Goal: Task Accomplishment & Management: Complete application form

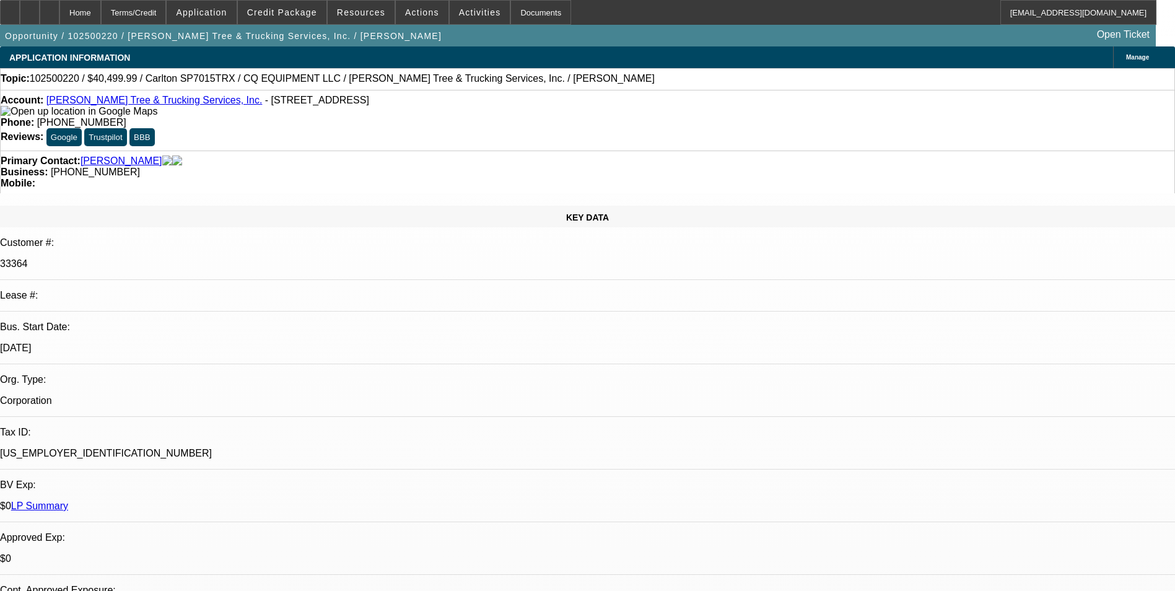
select select "0.1"
select select "0"
select select "0.1"
select select "0"
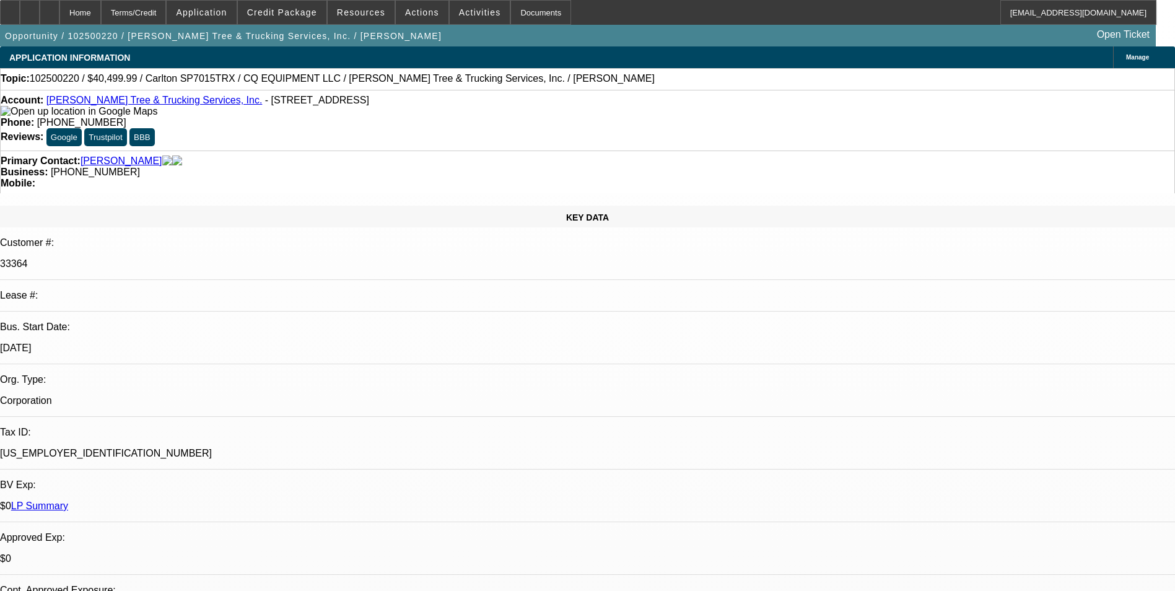
select select "0"
select select "0.1"
select select "0"
select select "0.1"
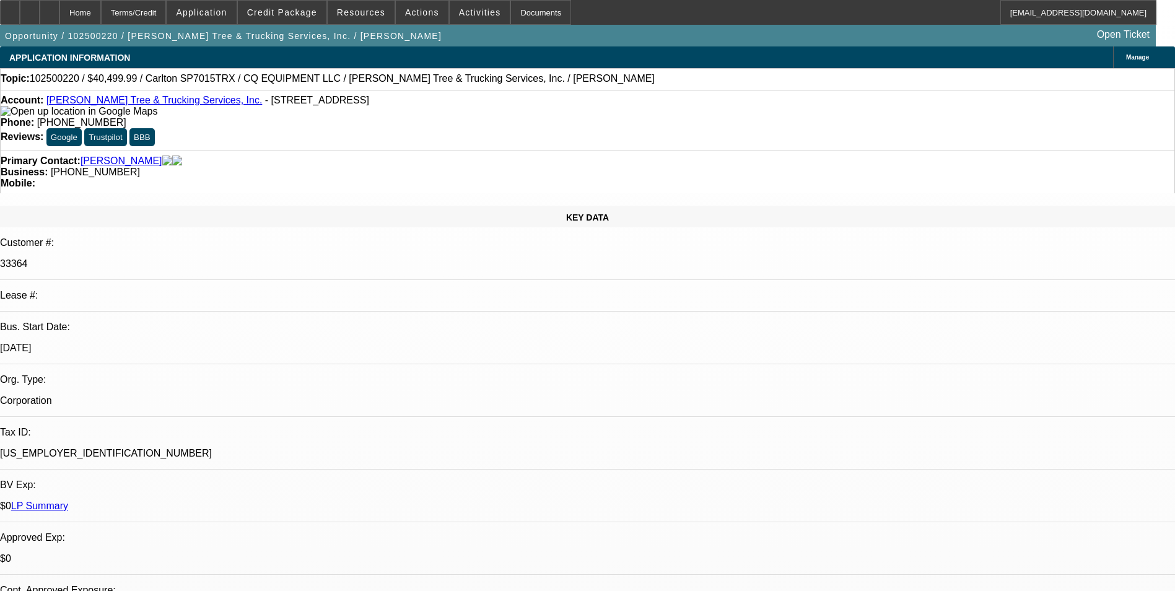
select select "0"
select select "1"
select select "2"
select select "6"
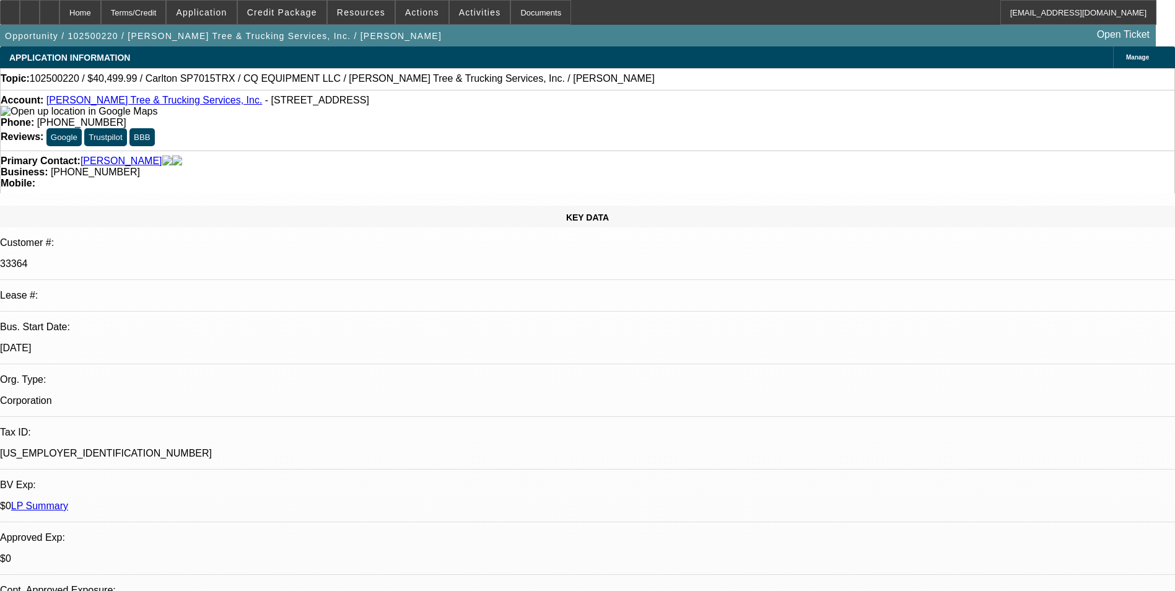
select select "1"
select select "2"
select select "6"
select select "1"
select select "2"
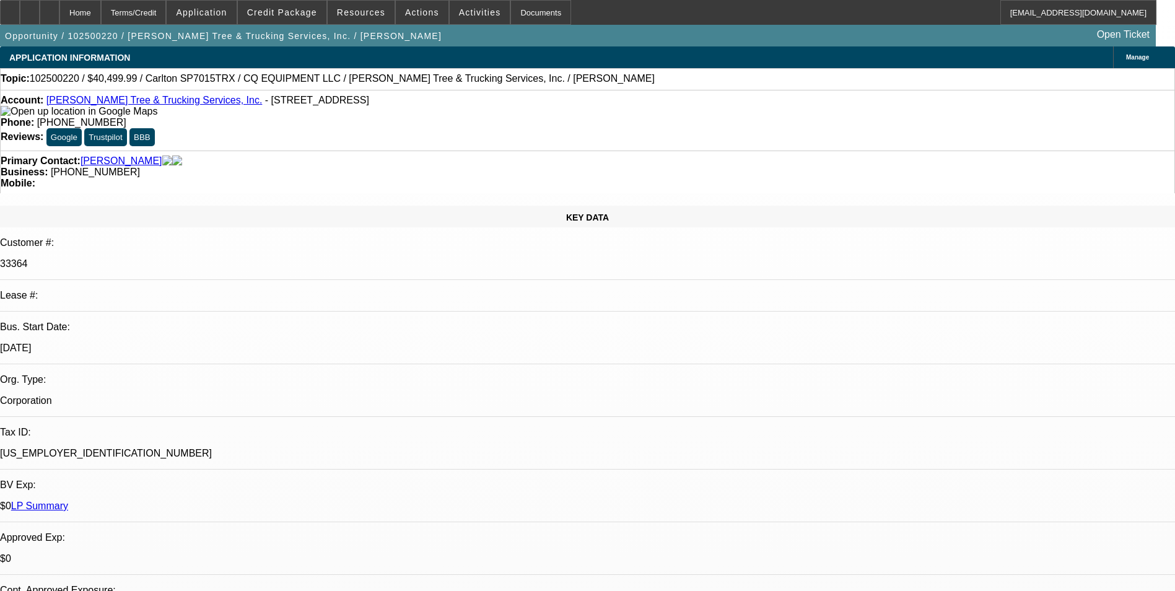
select select "6"
select select "1"
select select "2"
select select "6"
click at [30, 8] on icon at bounding box center [30, 8] width 0 height 0
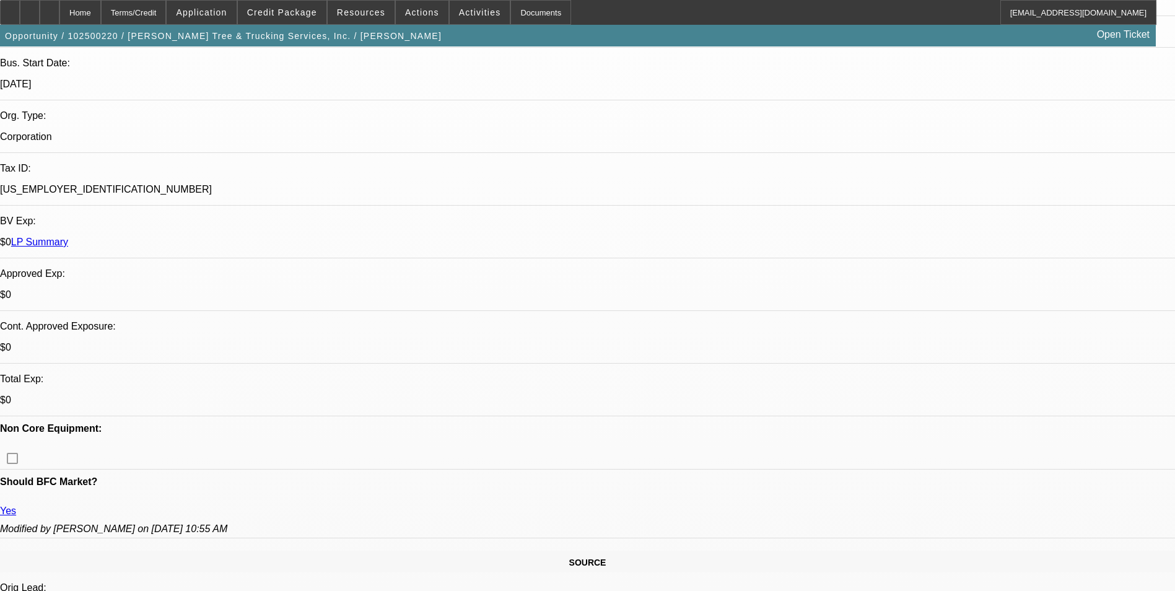
scroll to position [372, 0]
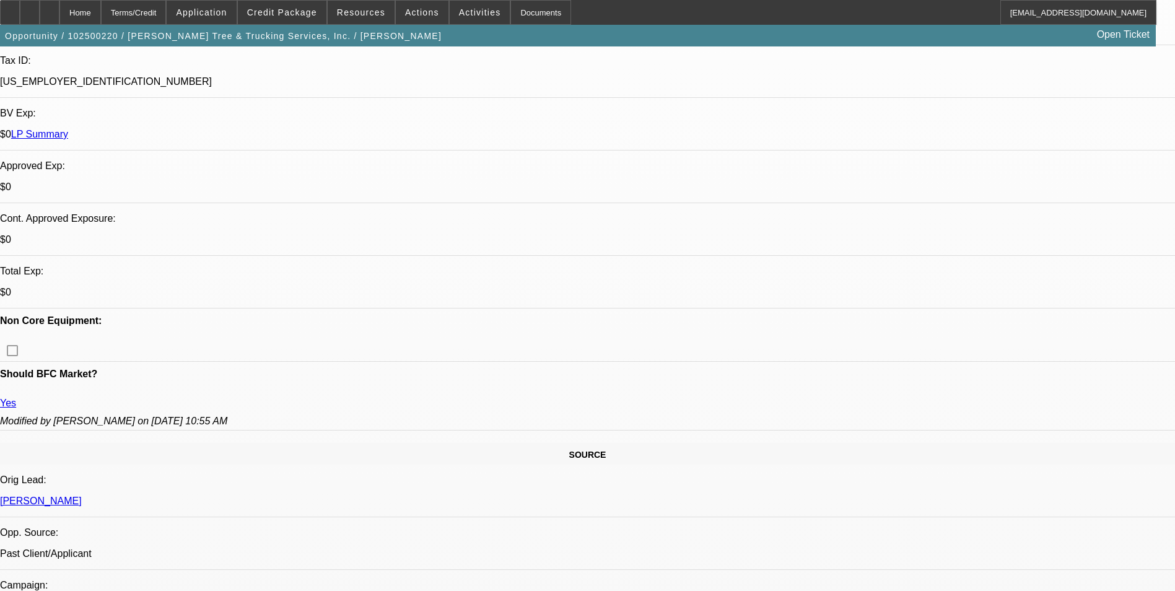
click at [289, 16] on span "Credit Package" at bounding box center [282, 12] width 70 height 10
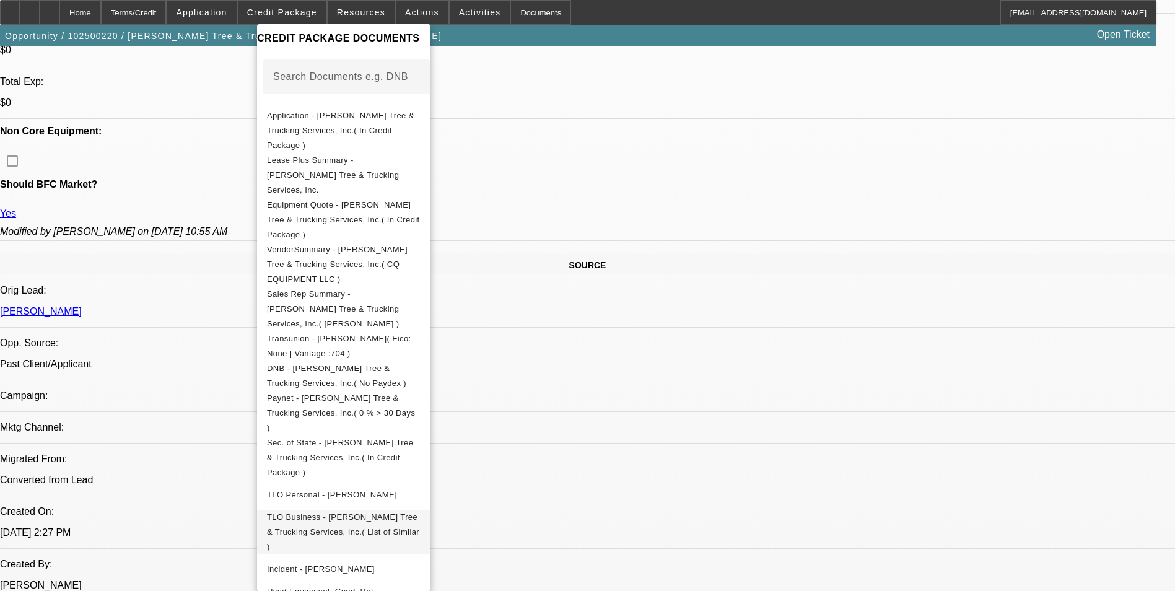
scroll to position [681, 0]
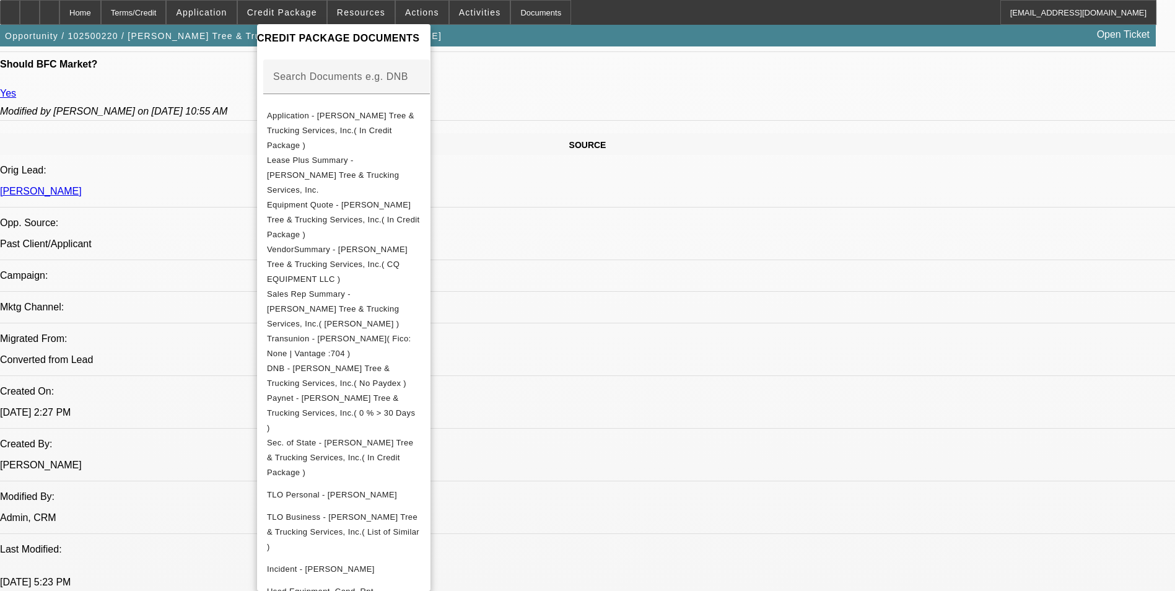
click at [711, 250] on div at bounding box center [587, 295] width 1175 height 591
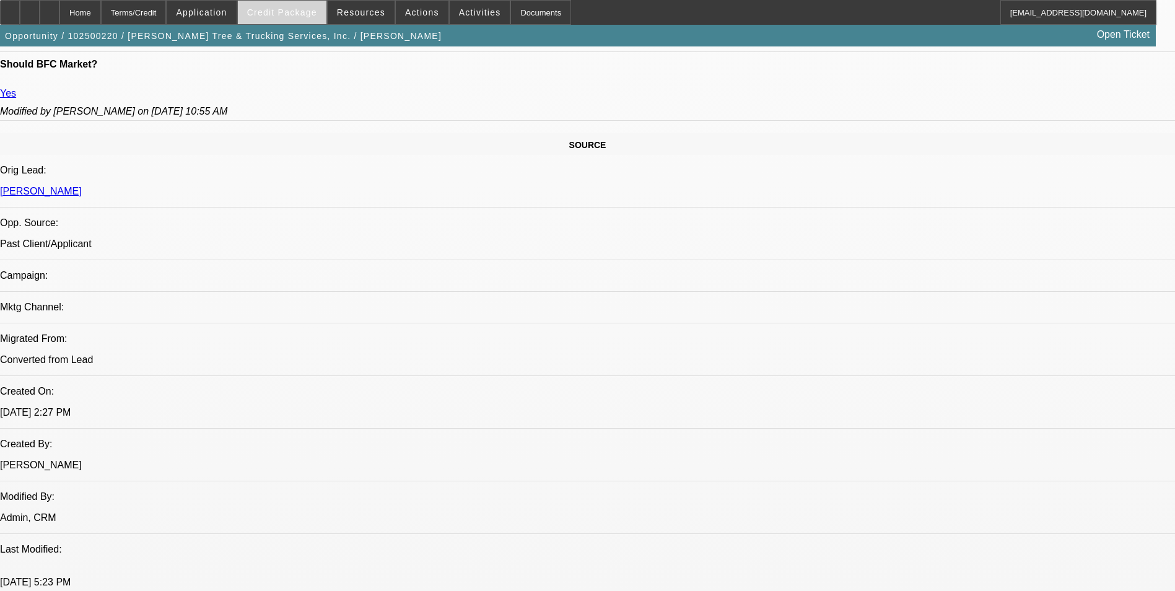
click at [302, 9] on span "Credit Package" at bounding box center [282, 12] width 70 height 10
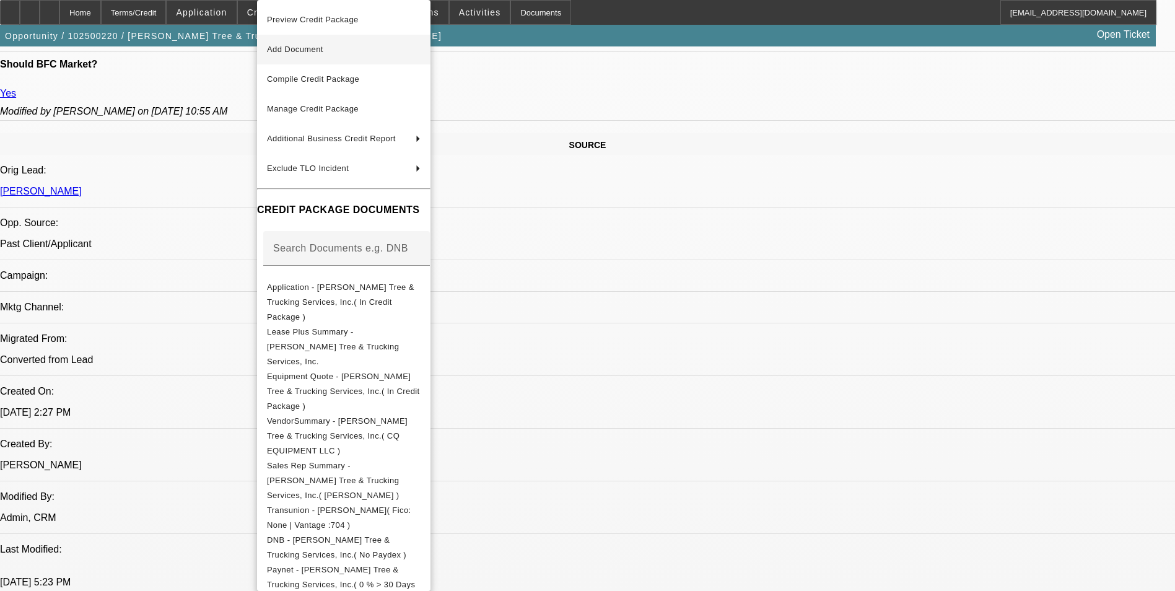
click at [354, 25] on span "Preview Credit Package" at bounding box center [344, 19] width 154 height 15
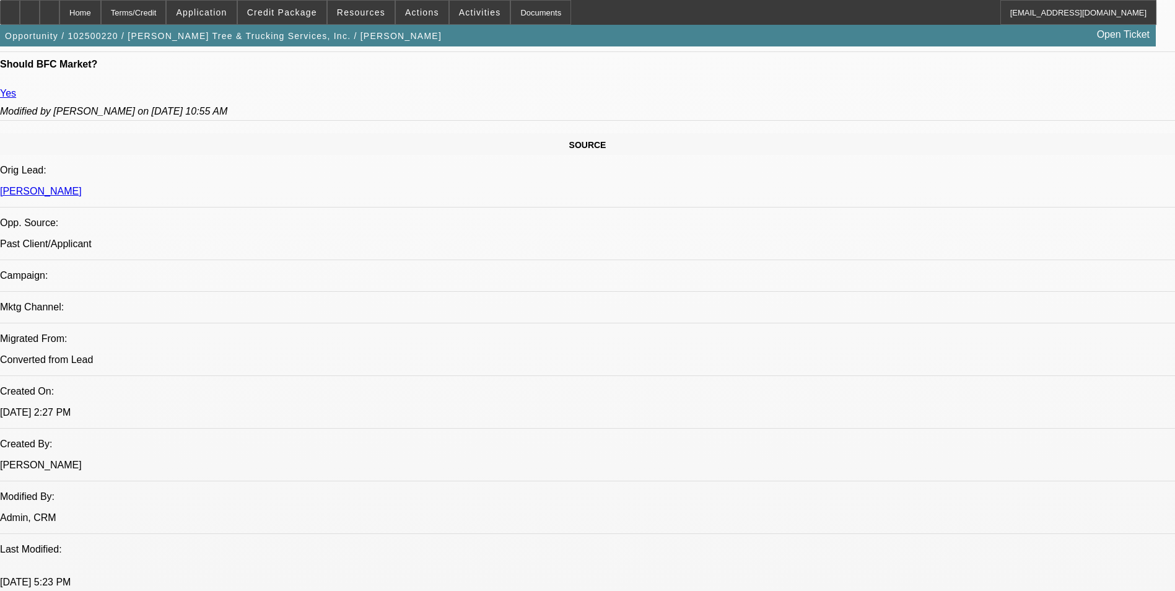
scroll to position [0, 0]
click at [167, 19] on div "Terms/Credit" at bounding box center [134, 12] width 66 height 25
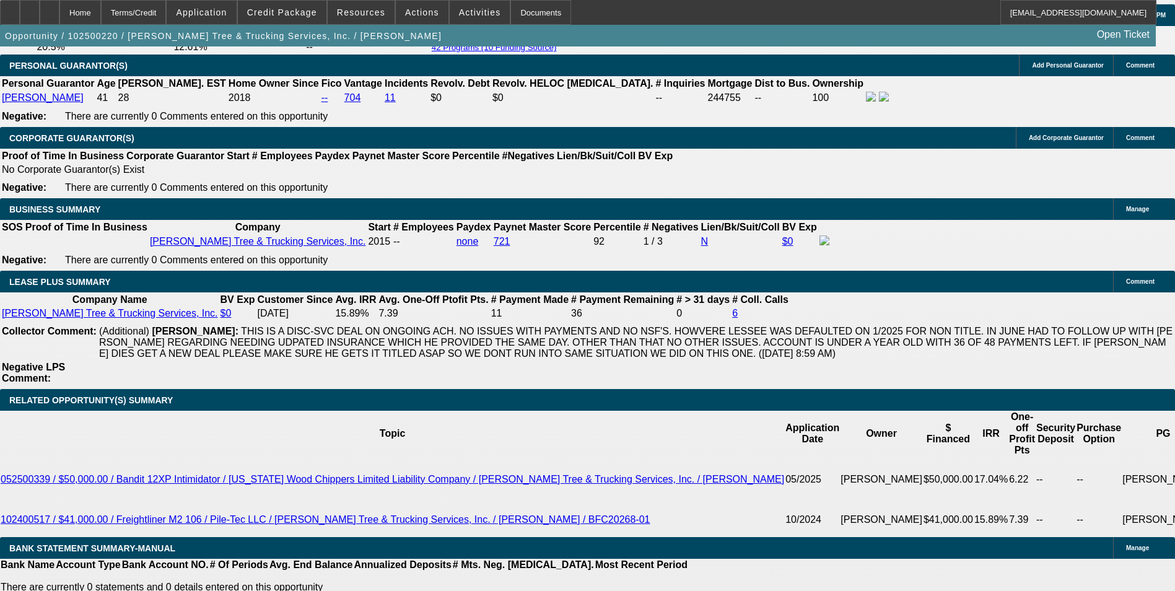
scroll to position [1931, 0]
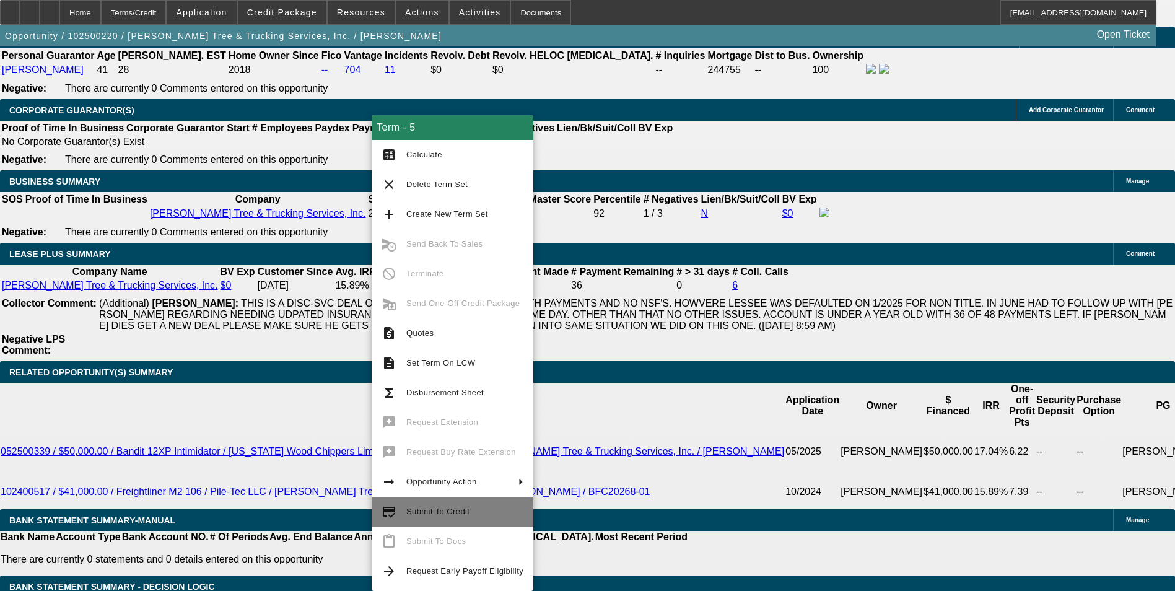
click at [430, 509] on span "Submit To Credit" at bounding box center [437, 511] width 63 height 9
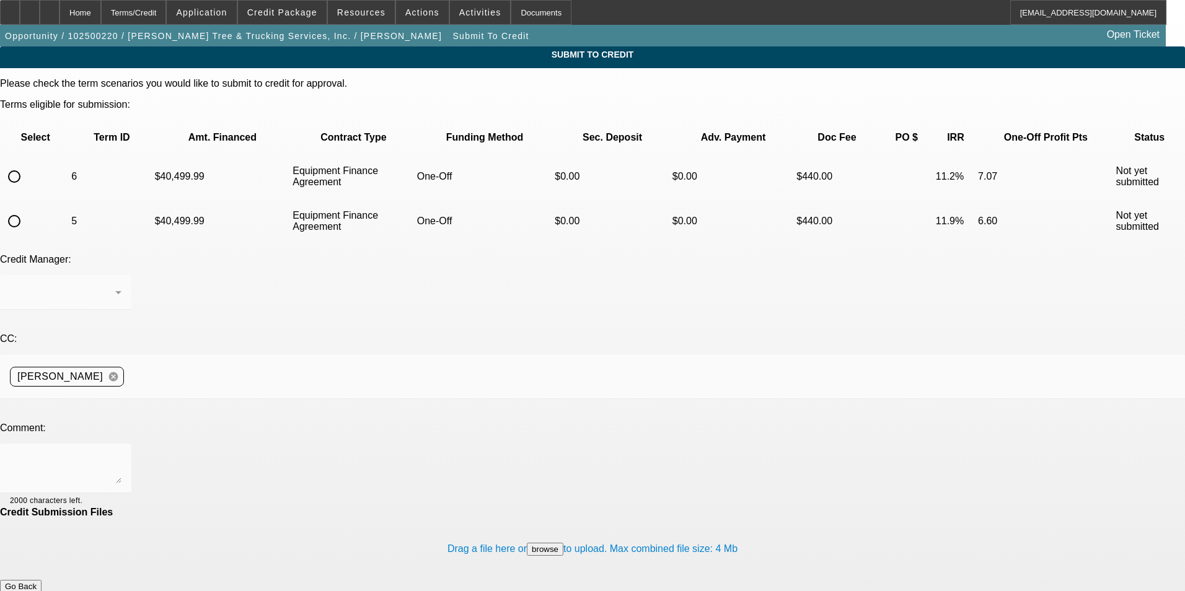
click at [27, 209] on input "radio" at bounding box center [14, 221] width 25 height 25
radio input "true"
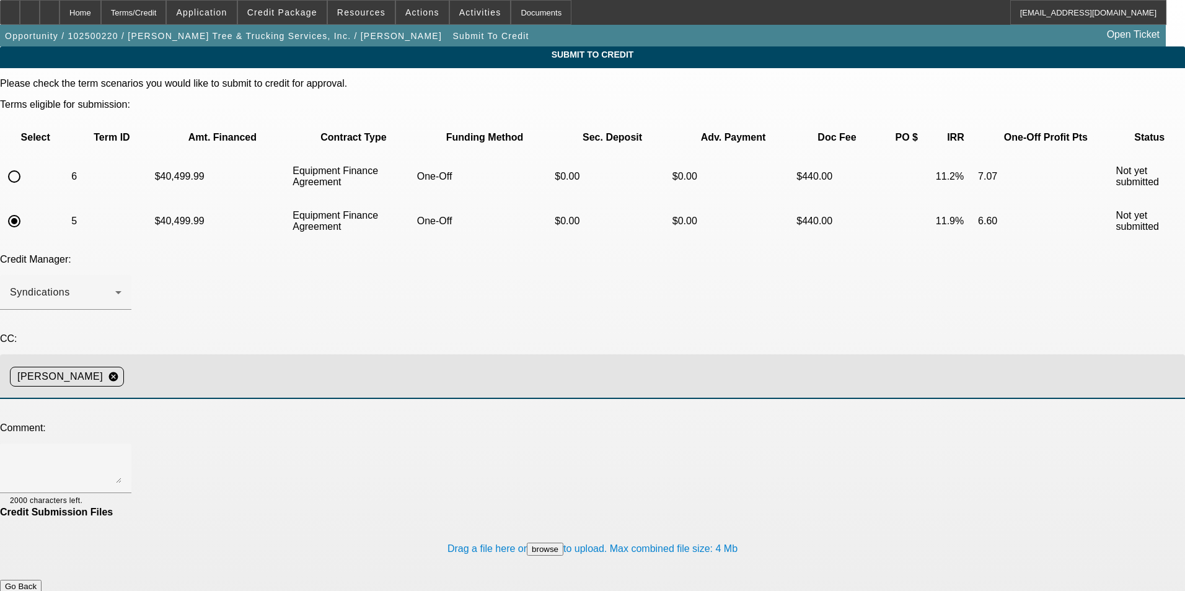
click at [264, 364] on input at bounding box center [649, 376] width 1041 height 25
type input "f"
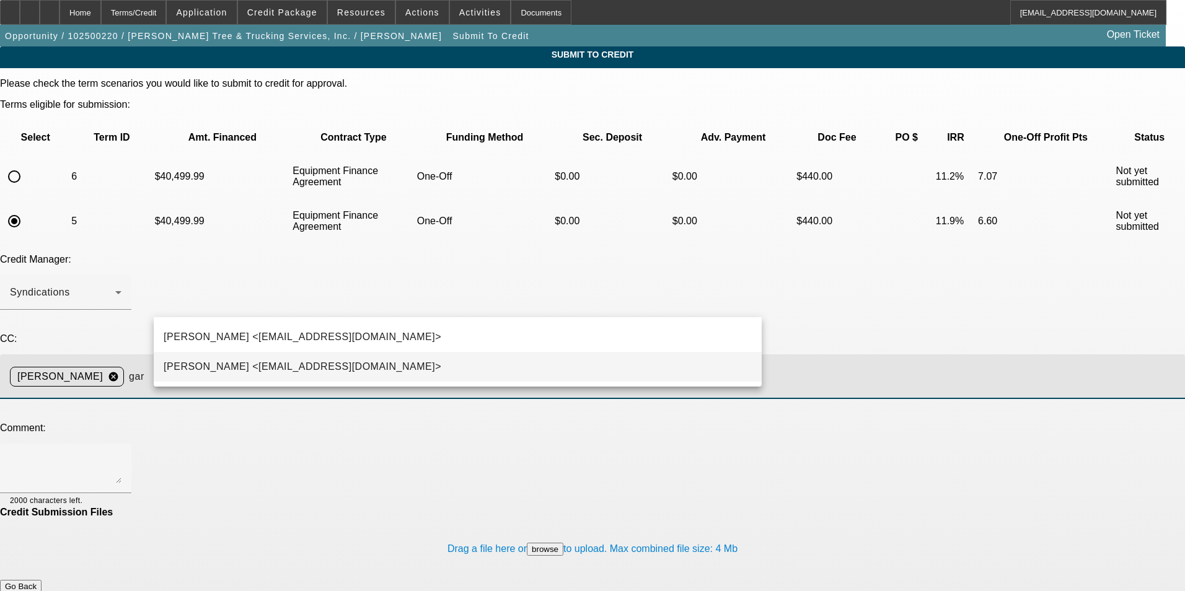
type input "gar"
click at [257, 368] on span "[PERSON_NAME] <[EMAIL_ADDRESS][DOMAIN_NAME]>" at bounding box center [303, 366] width 278 height 15
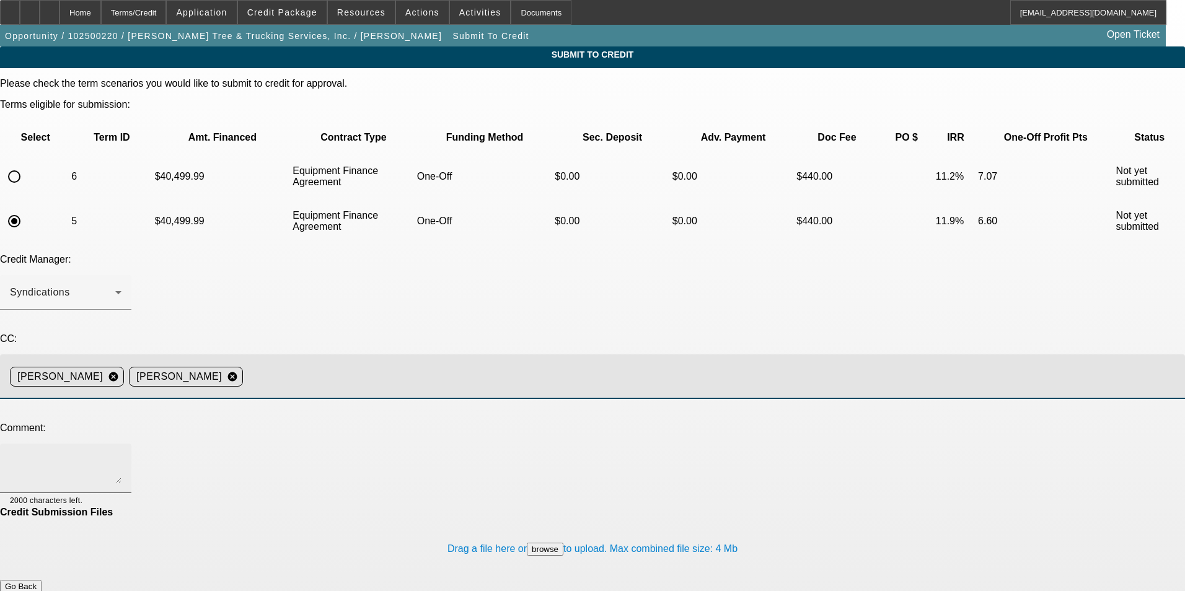
click at [121, 454] on textarea at bounding box center [66, 469] width 112 height 30
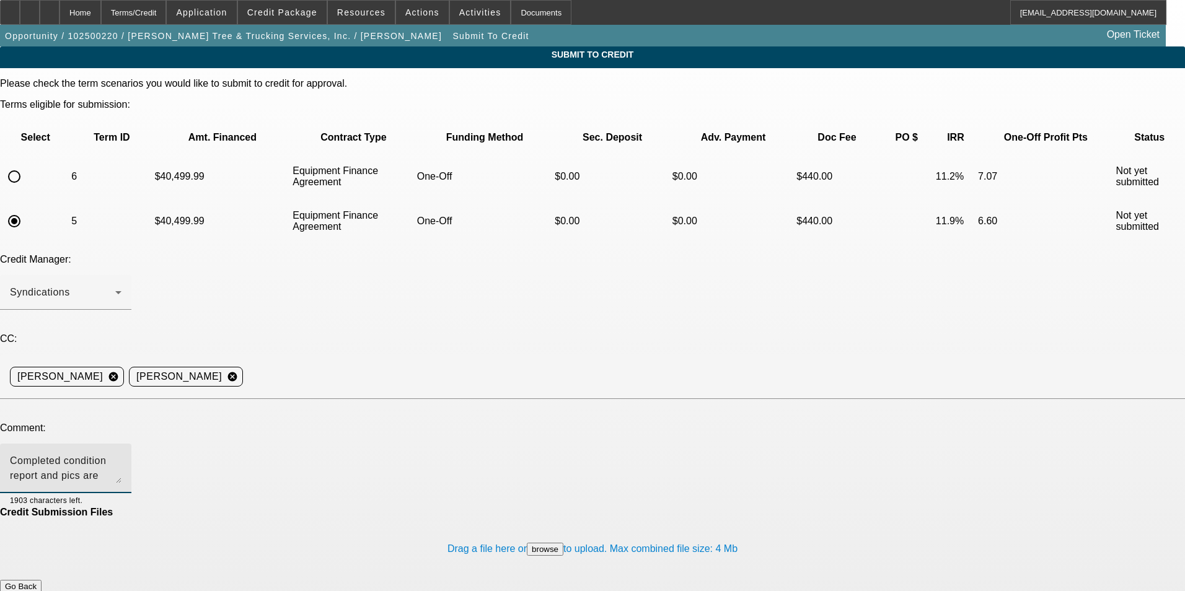
type textarea "Completed condition report and pics are uploaded. Please send to Uni to clear c…"
click at [35, 590] on button "Submit" at bounding box center [17, 599] width 35 height 13
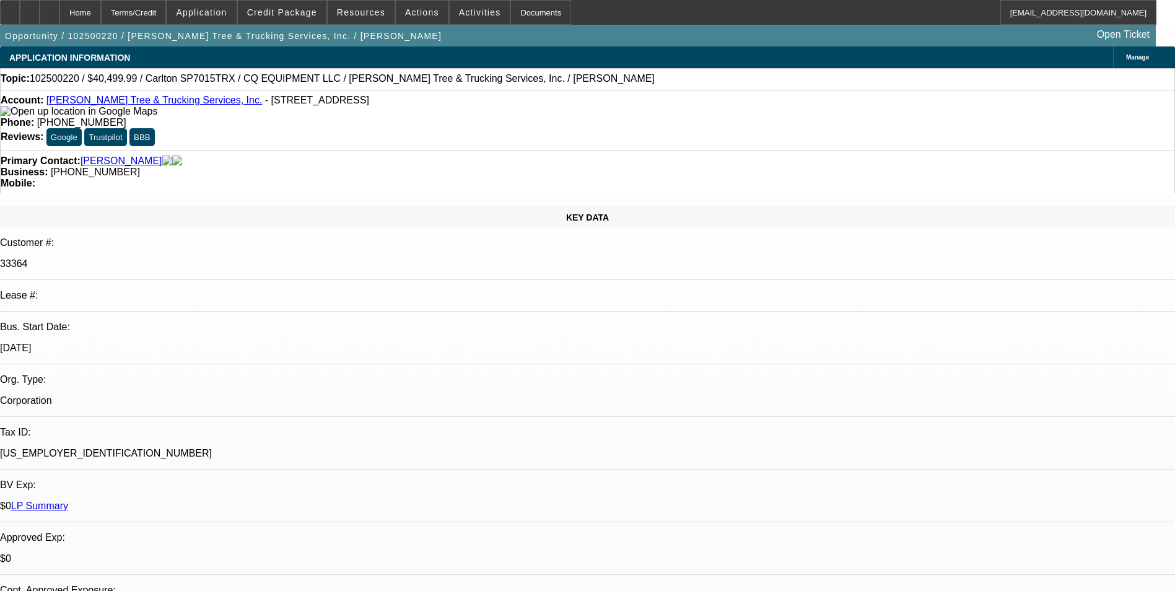
select select "0.1"
select select "0"
select select "2"
select select "0"
select select "6"
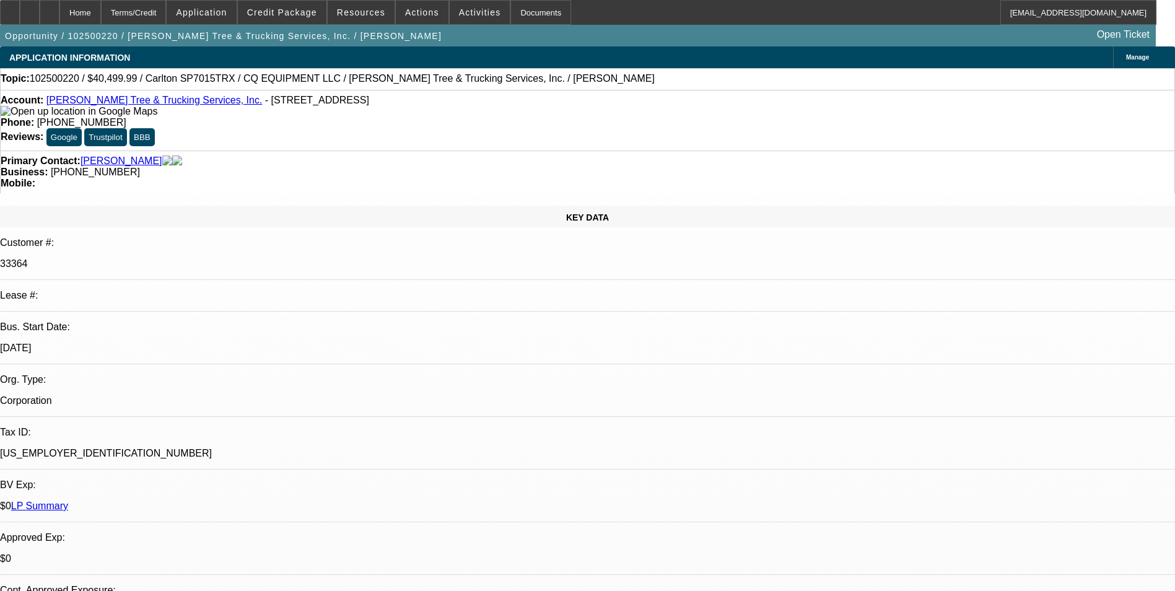
select select "0.1"
select select "0"
select select "2"
select select "0"
select select "6"
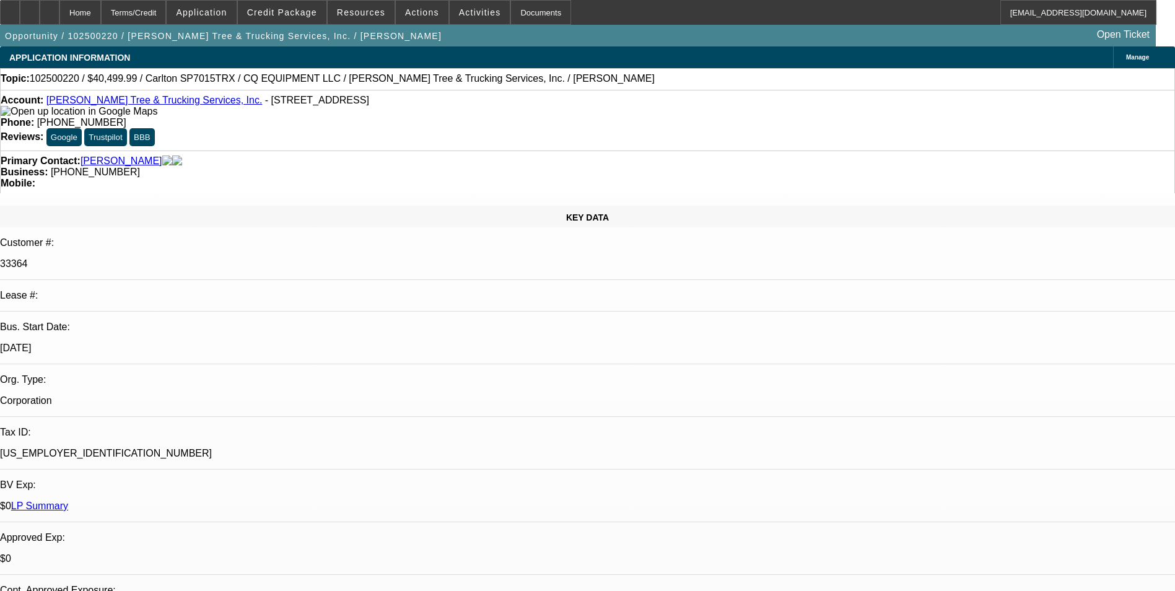
select select "0.1"
select select "0"
select select "2"
select select "0"
select select "6"
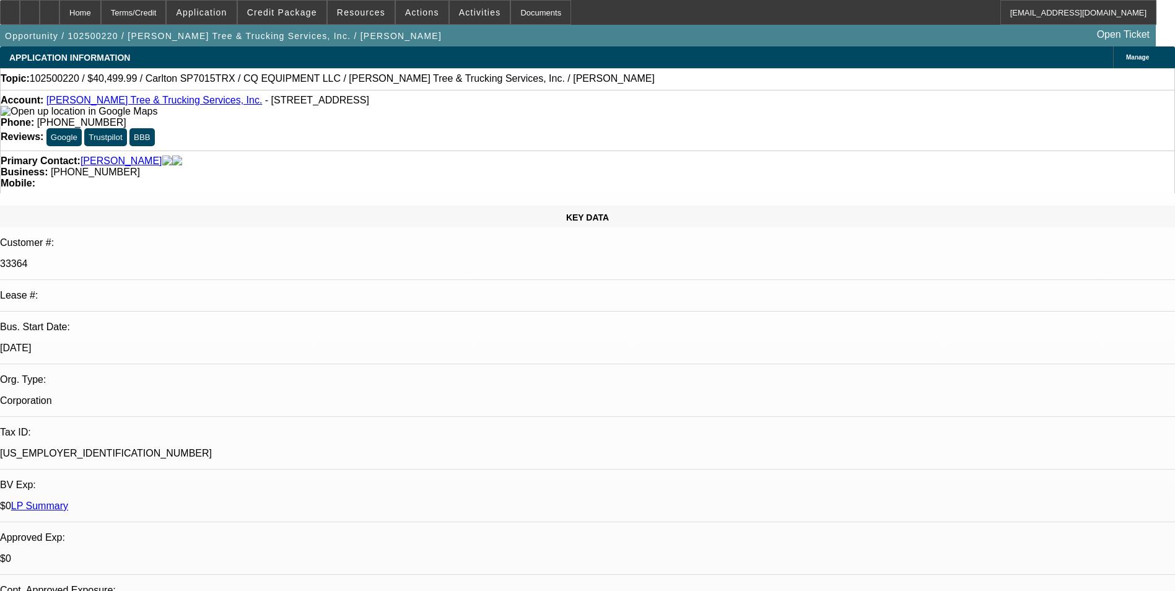
select select "0.1"
select select "0"
select select "2"
select select "0"
select select "6"
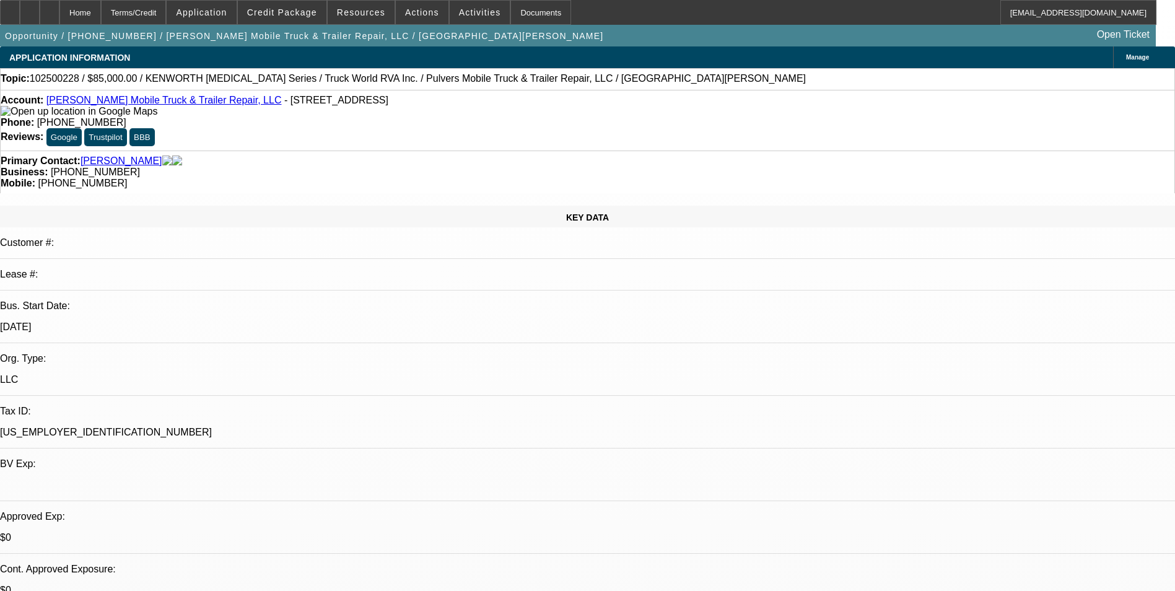
select select "0"
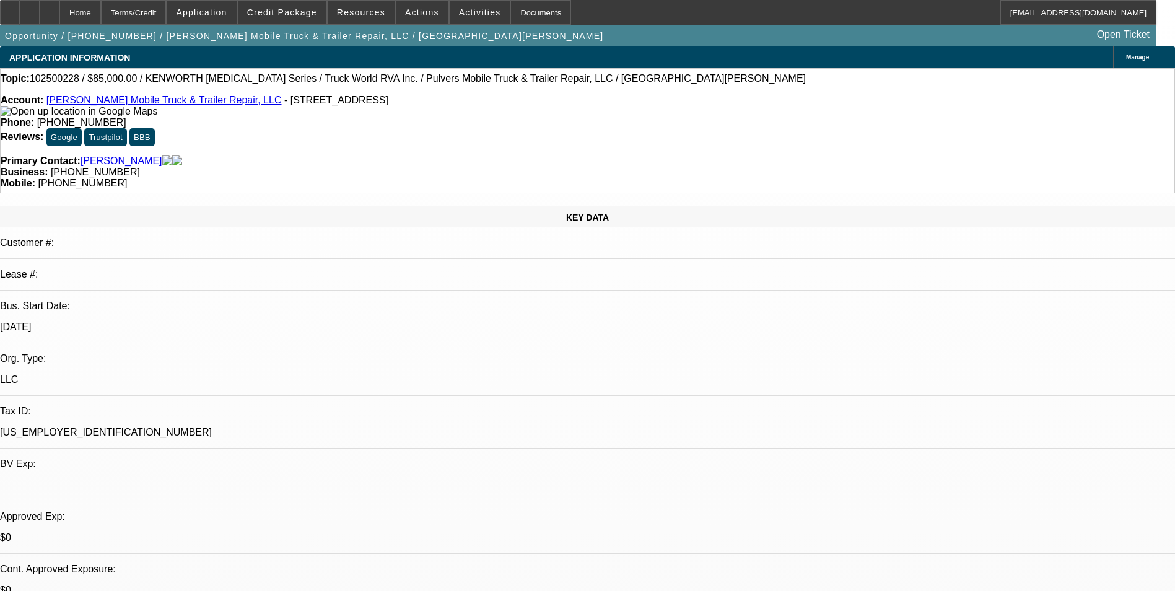
select select "0"
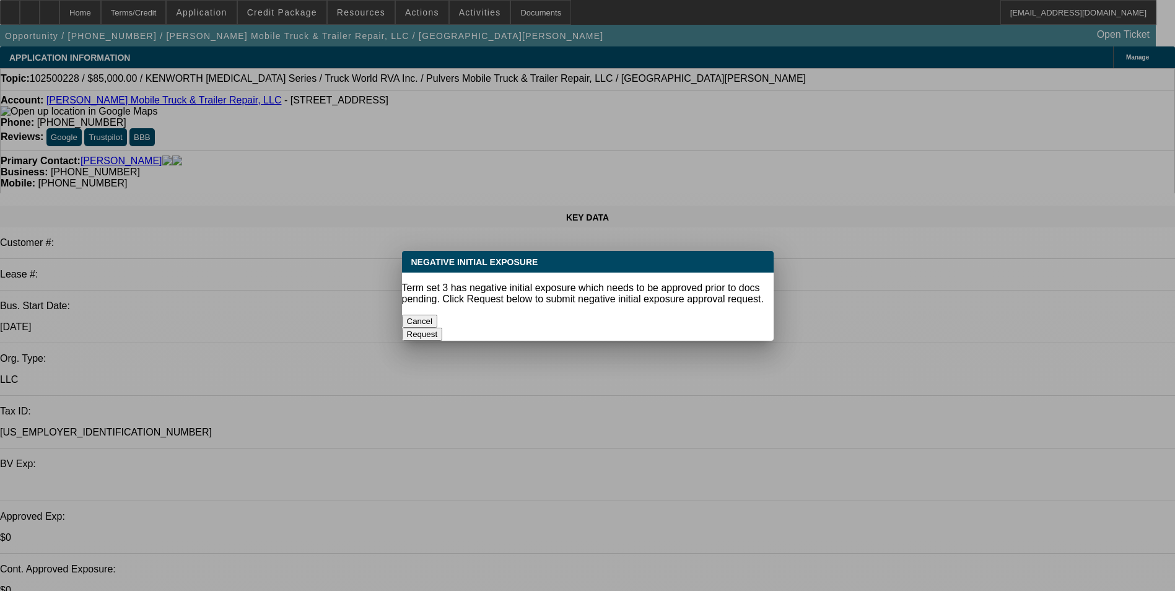
select select "1"
select select "6"
select select "1"
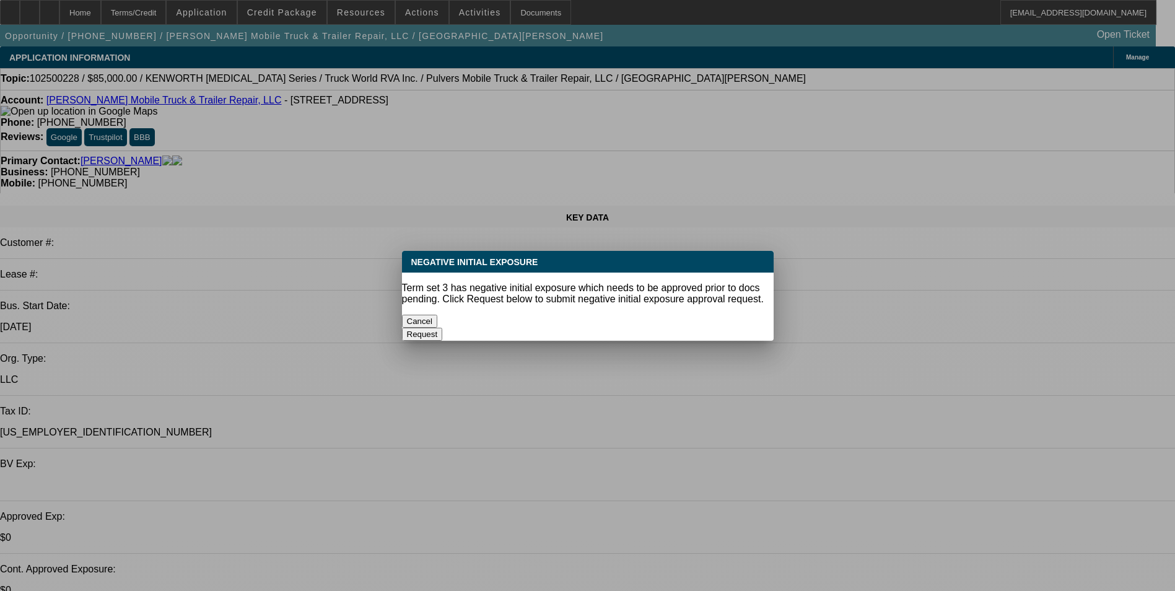
select select "6"
select select "1"
select select "6"
click at [438, 315] on button "Cancel" at bounding box center [420, 321] width 36 height 13
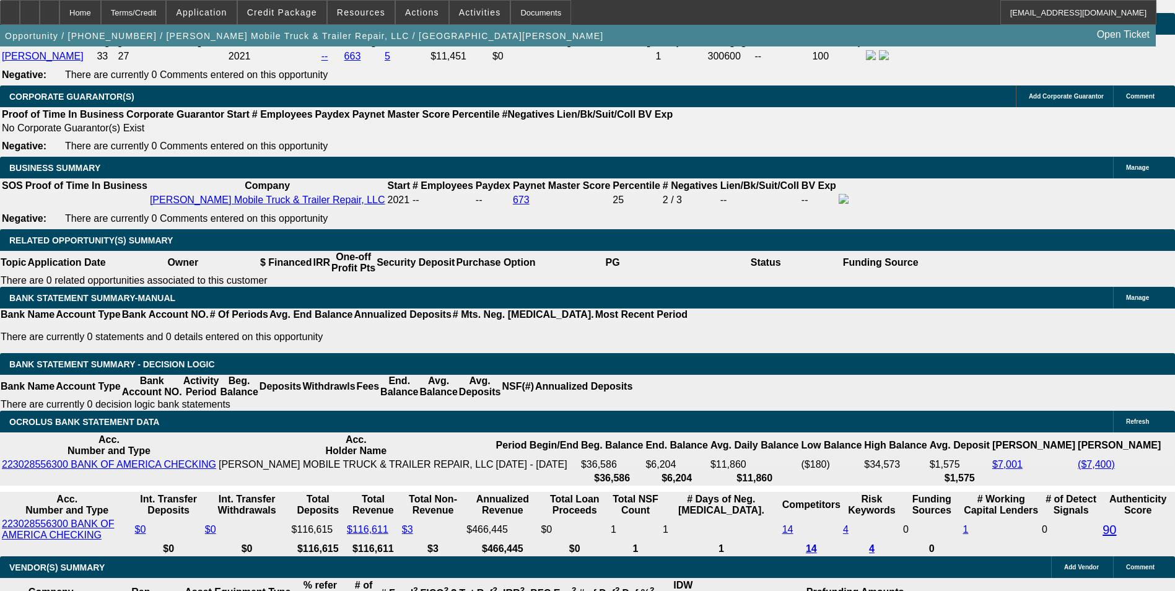
scroll to position [1859, 0]
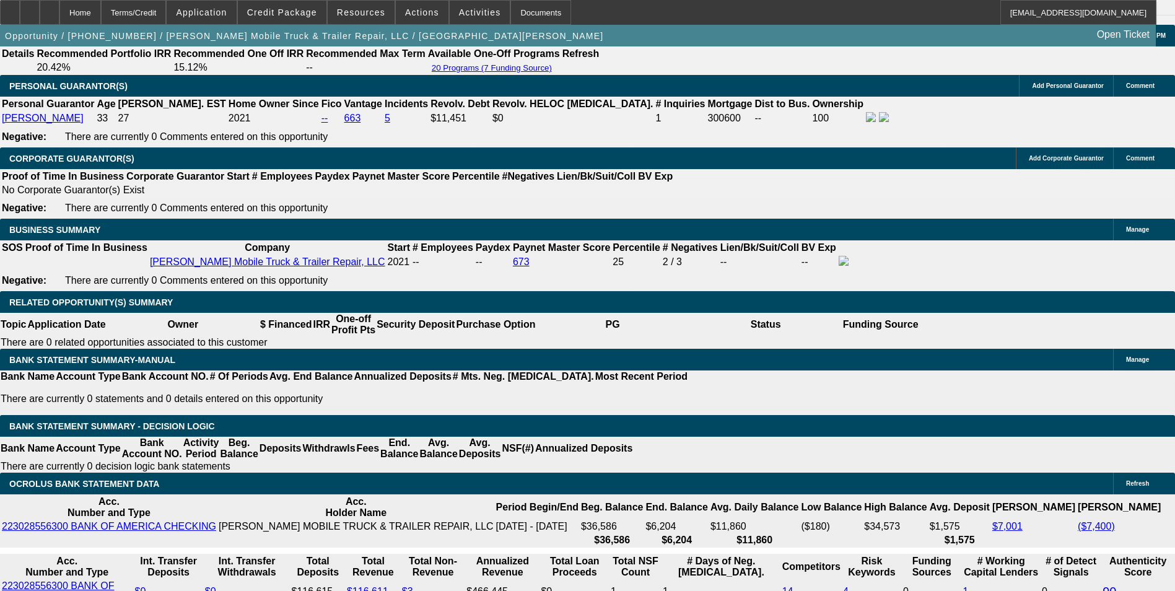
type input "UNKNOWN"
type input ".6"
type input "$1,792.61"
type input "20.6"
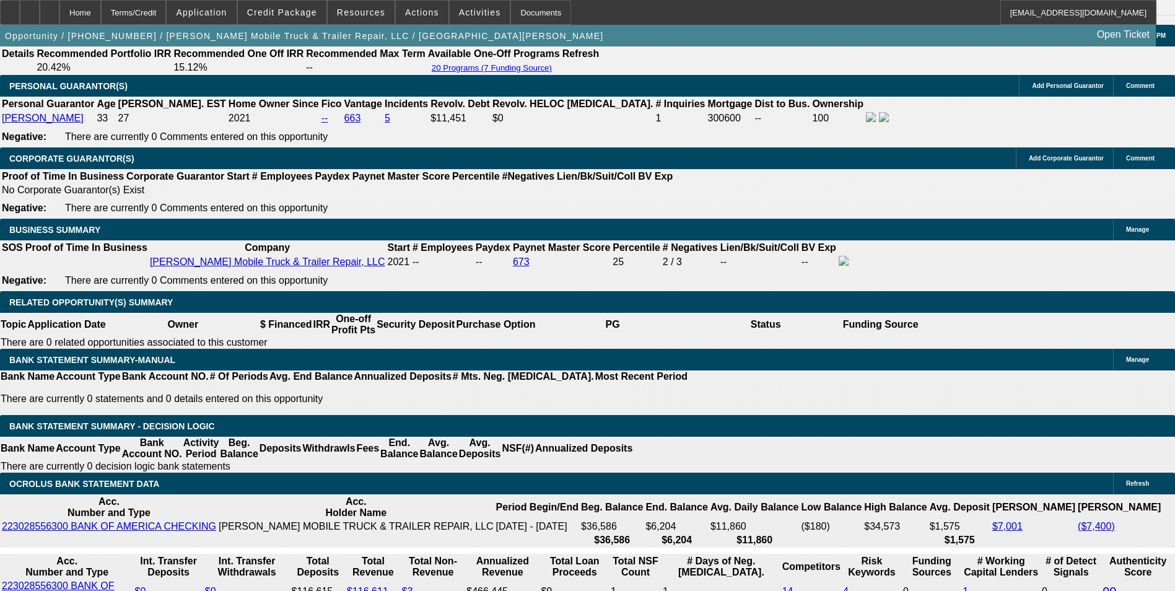
type input "$2,613.83"
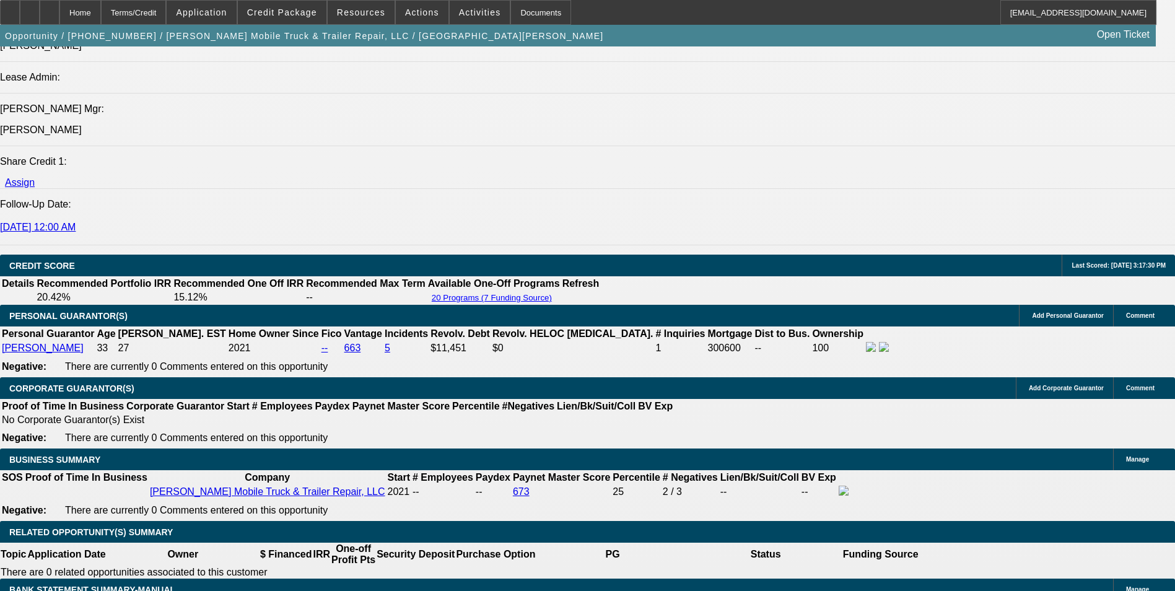
scroll to position [1611, 0]
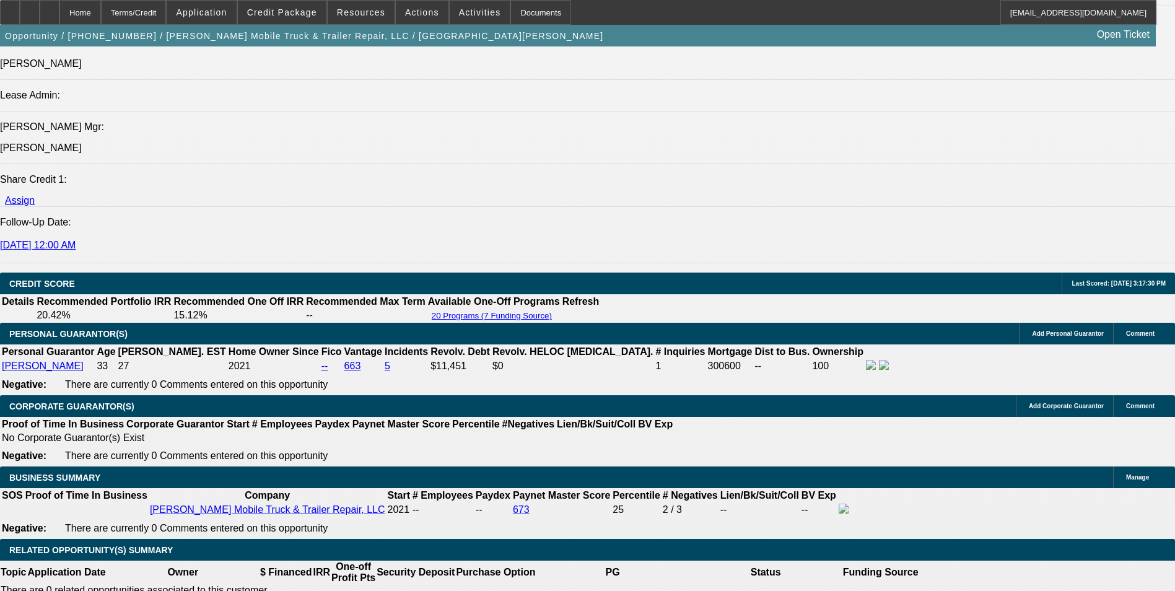
type input "20.6"
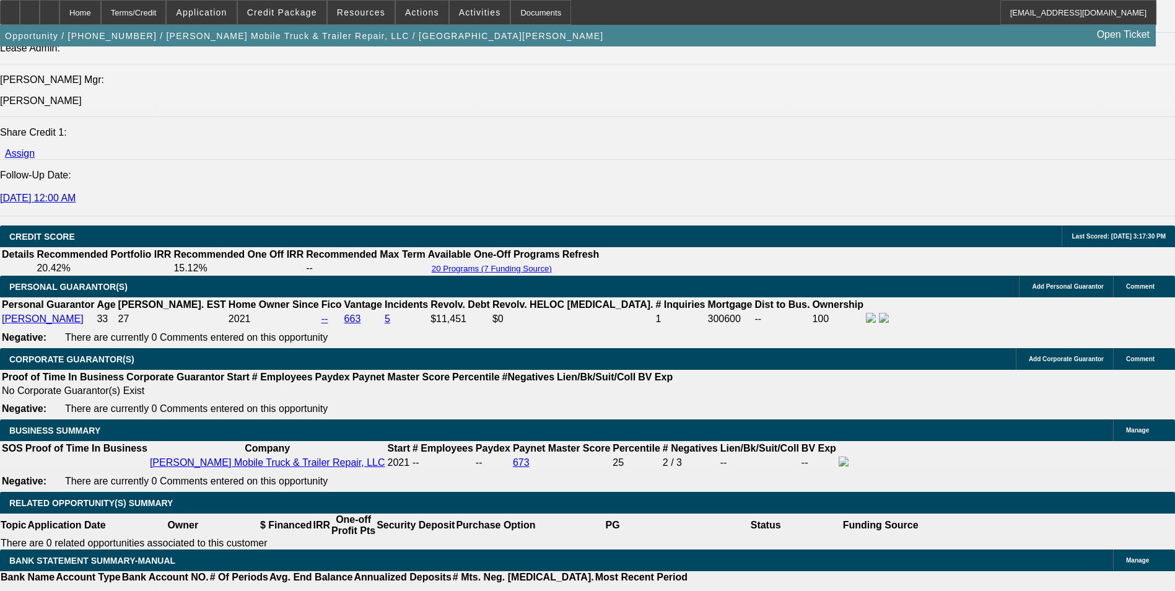
scroll to position [1797, 0]
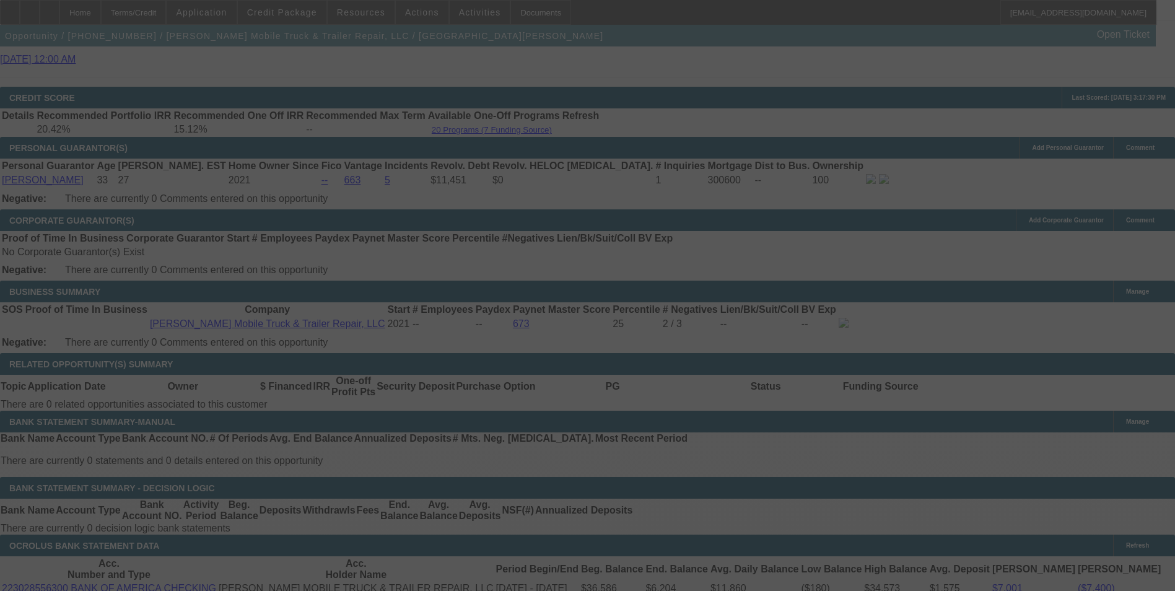
select select "0"
select select "6"
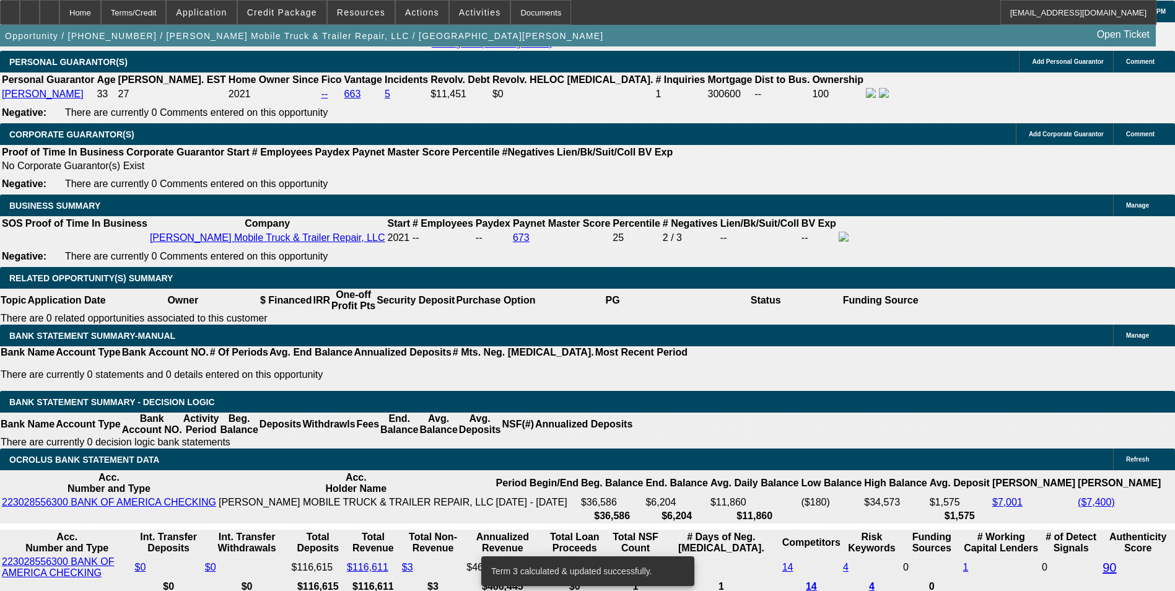
scroll to position [1921, 0]
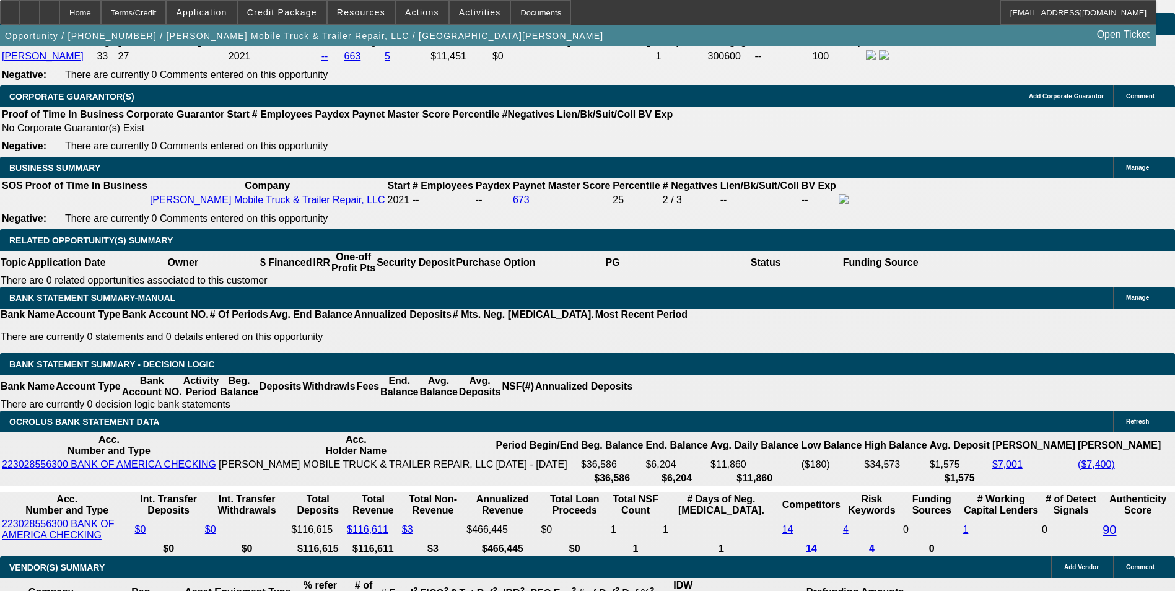
type input "UNKNOWN"
type input "2.6"
type input "$1,866.43"
type input "22.6"
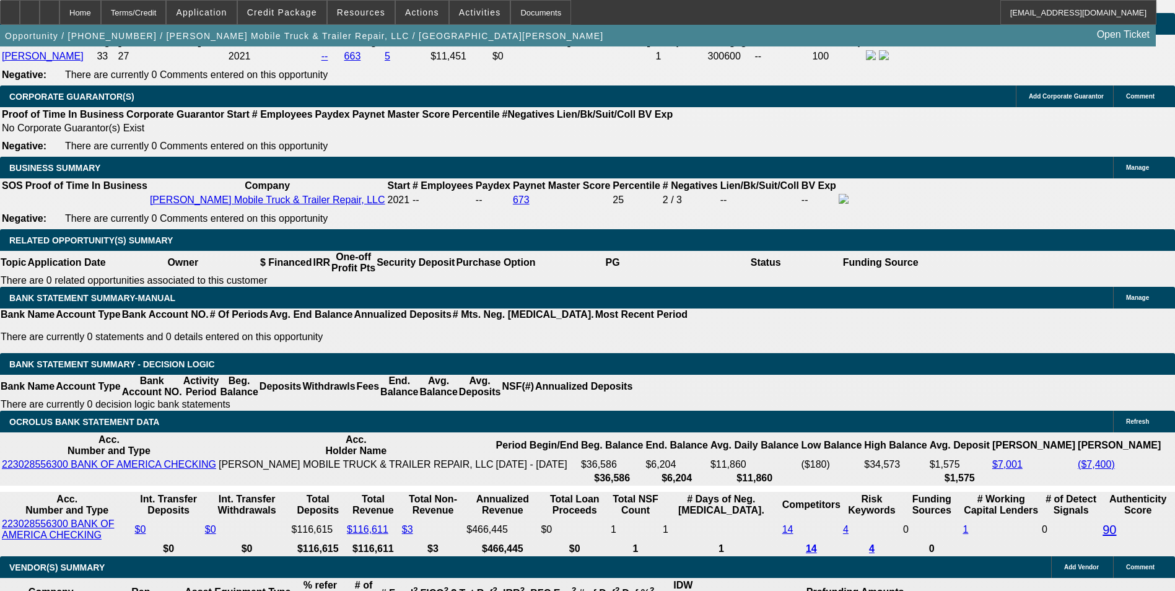
type input "$2,705.78"
type input "22."
type input "$2,678.02"
type input "22.5"
type input "$2,701.14"
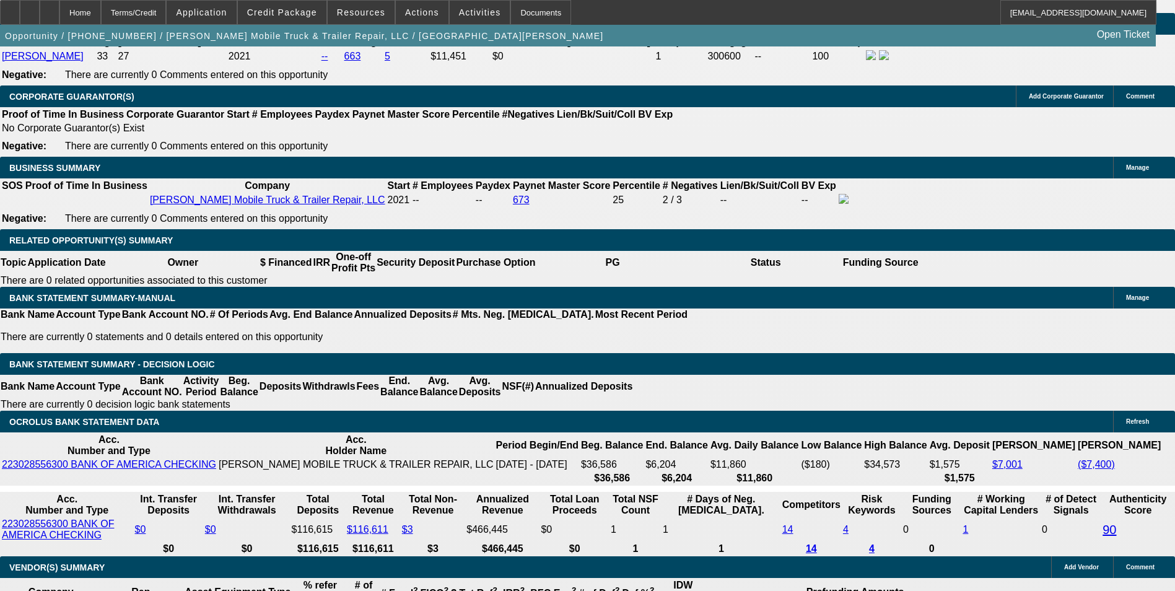
type input "22.5"
type input "270"
type input "2700"
type input "22.5"
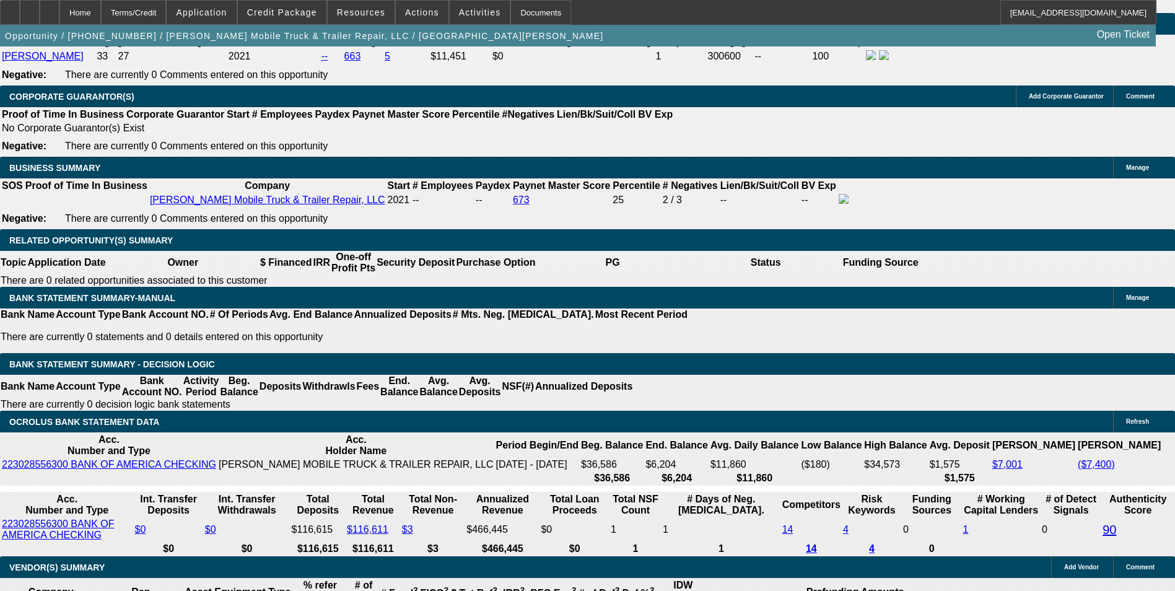
type input "$2,700.00"
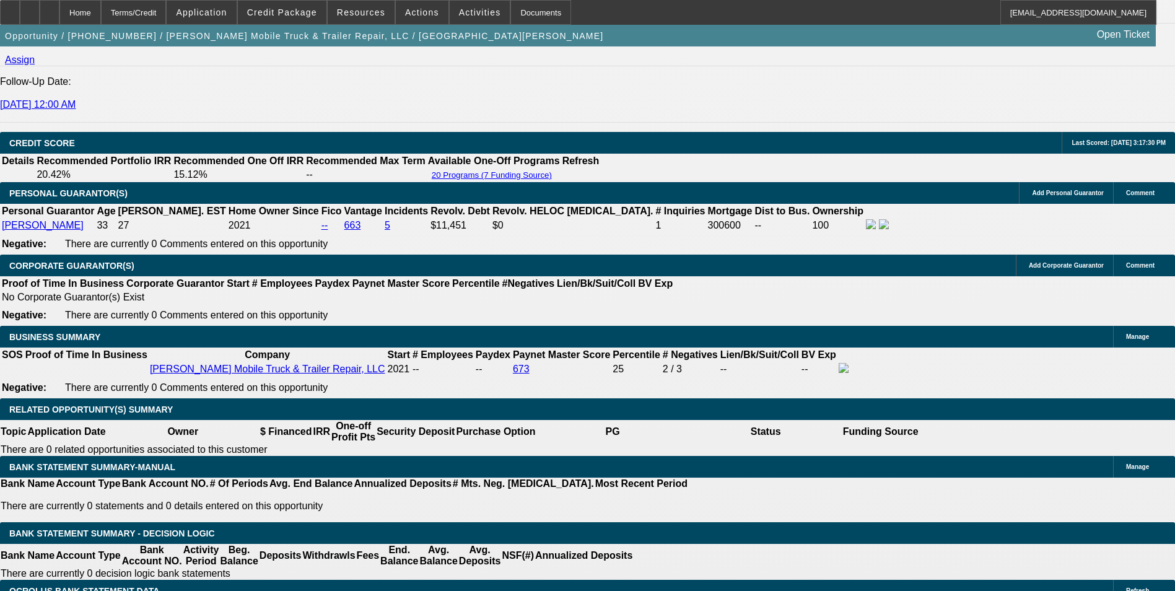
scroll to position [1735, 0]
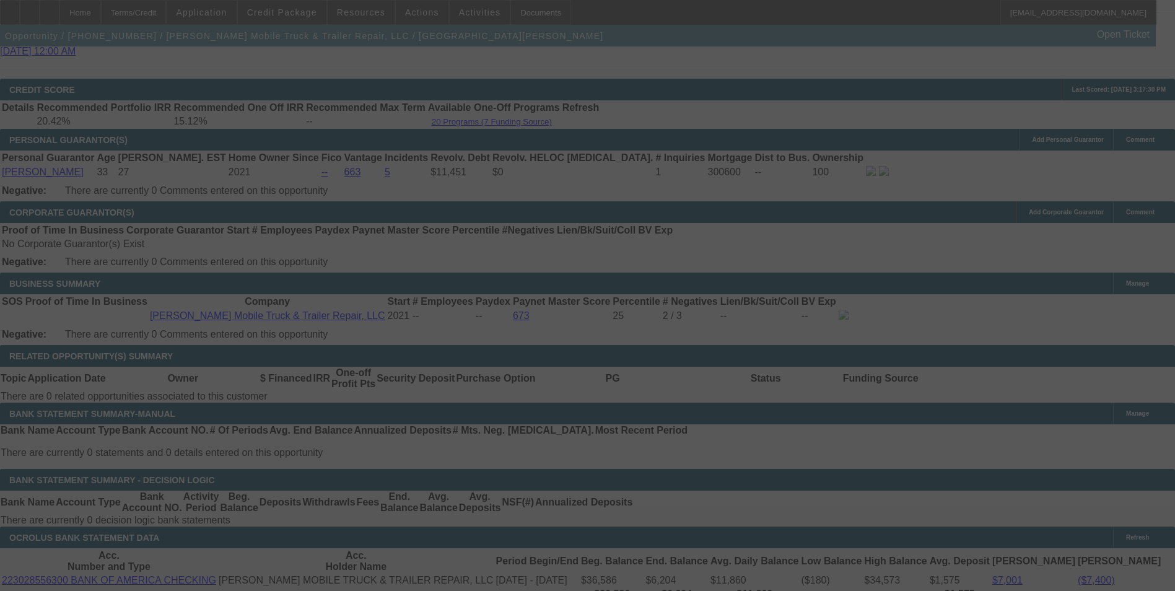
scroll to position [1859, 0]
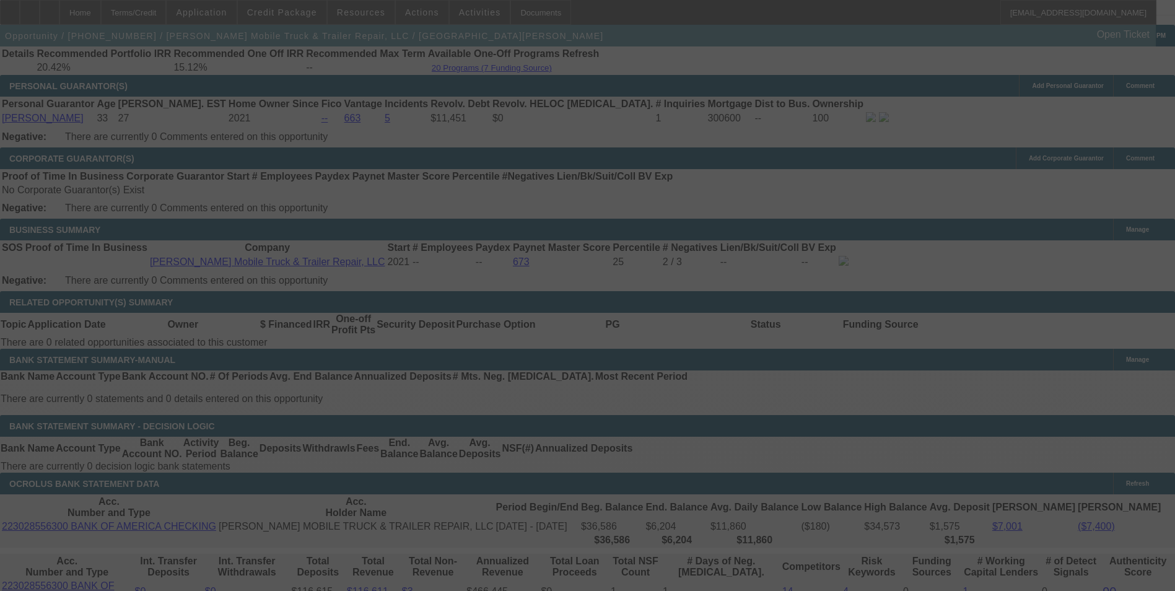
select select "0"
select select "6"
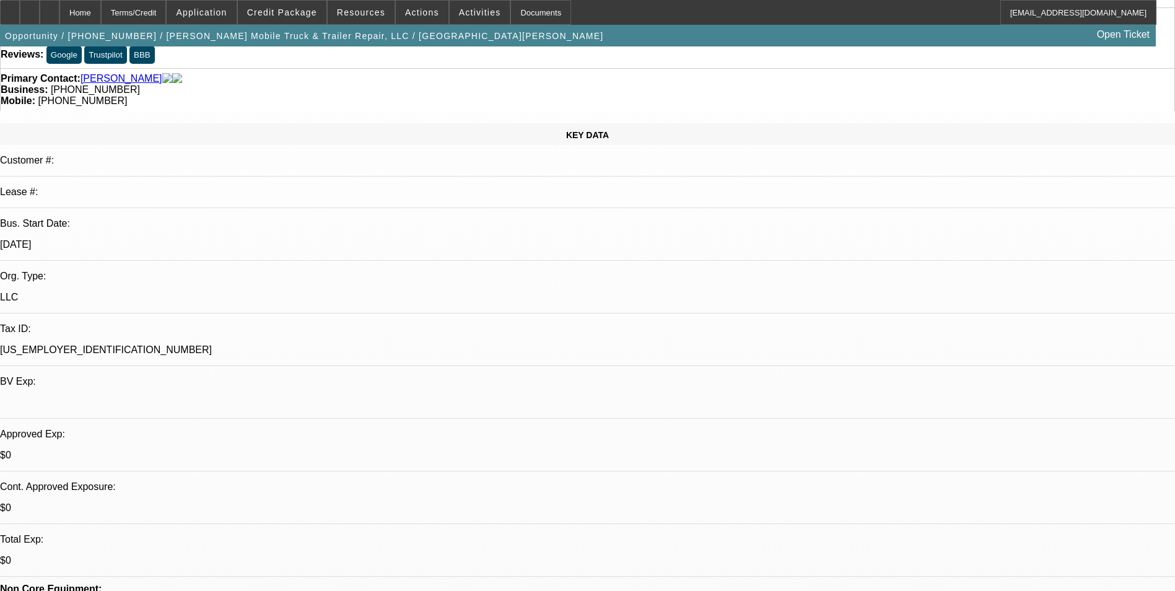
scroll to position [0, 0]
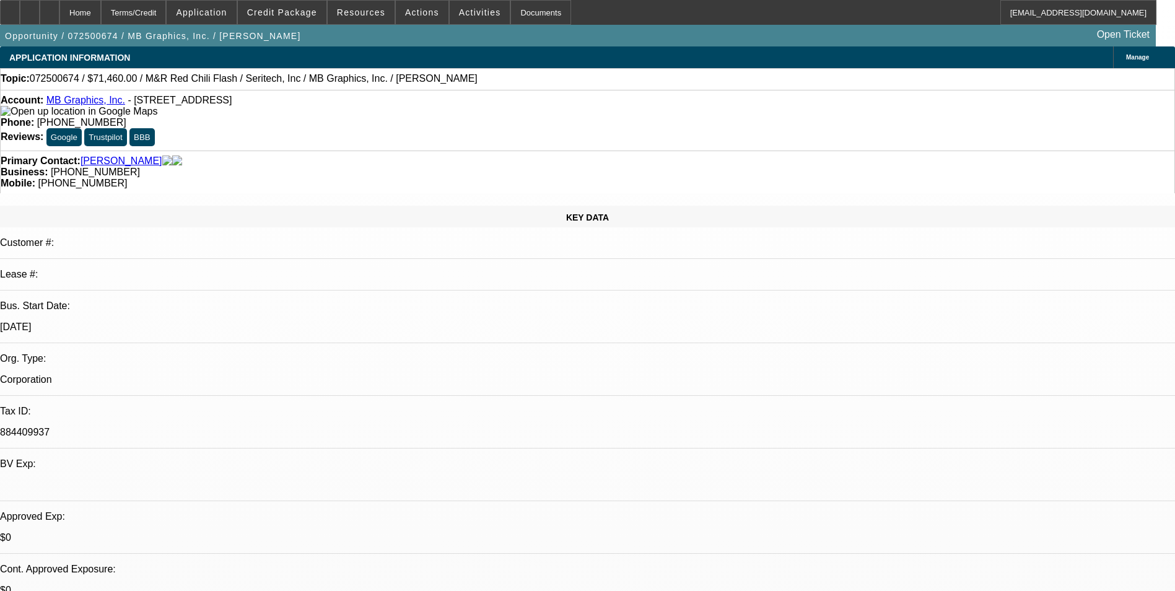
select select "0.1"
select select "0"
select select "0.1"
select select "0"
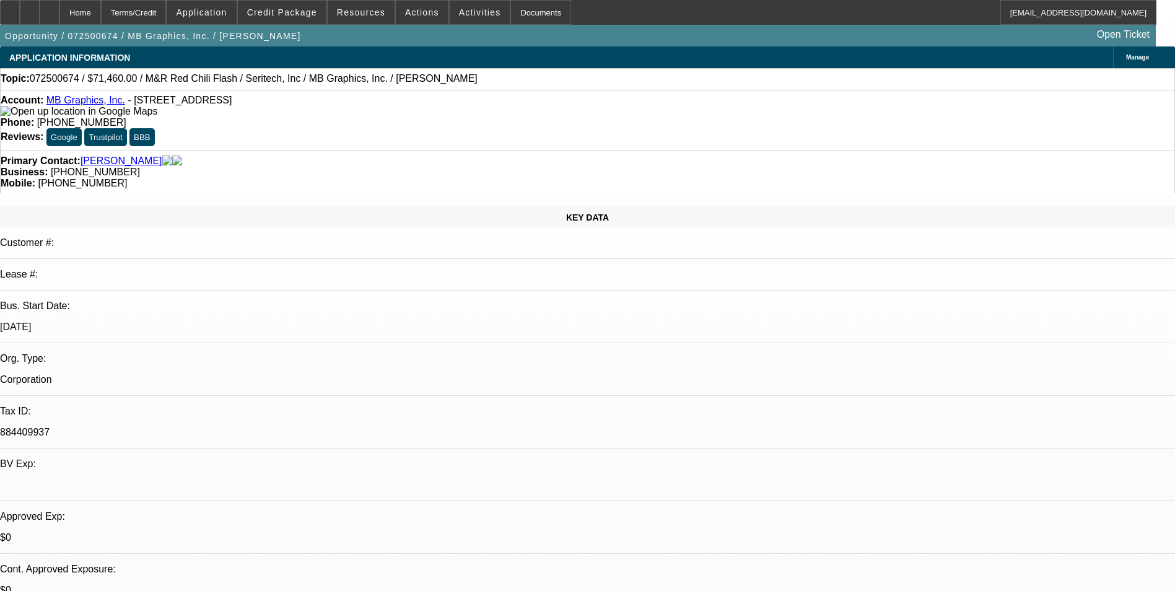
select select "0.1"
select select "0"
select select "0.1"
select select "0"
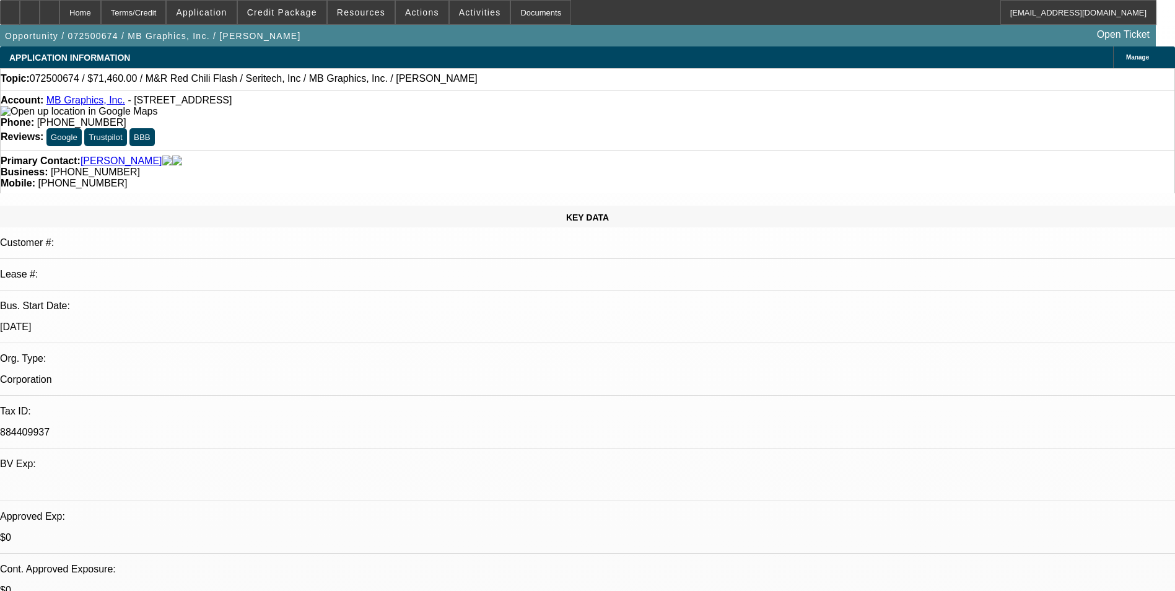
select select "0"
select select "0.1"
select select "1"
select select "5"
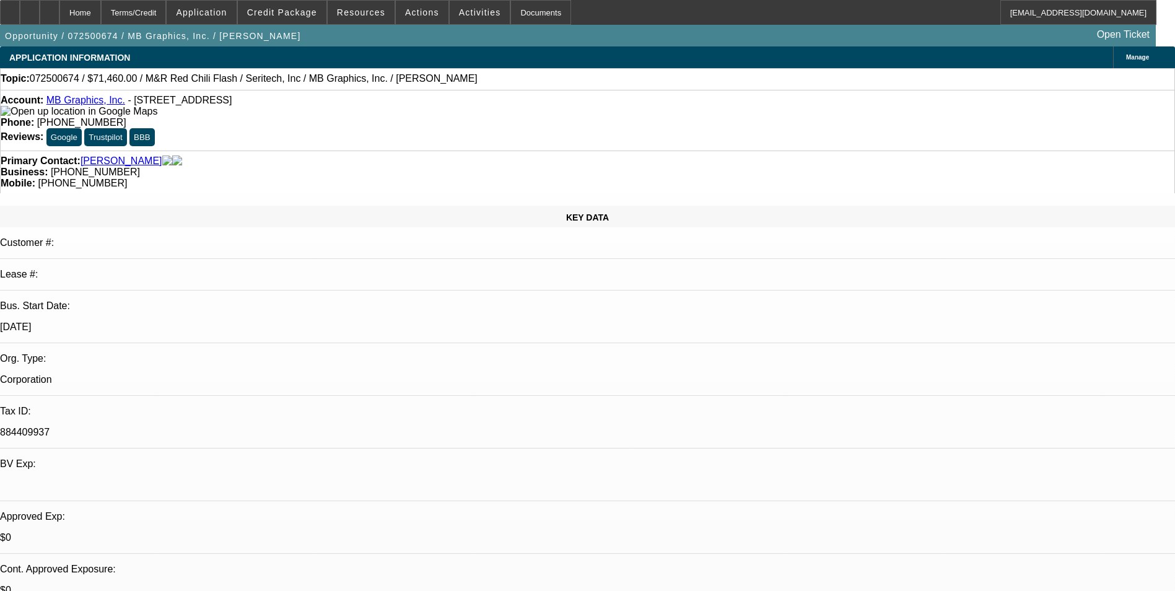
select select "1"
select select "5"
select select "1"
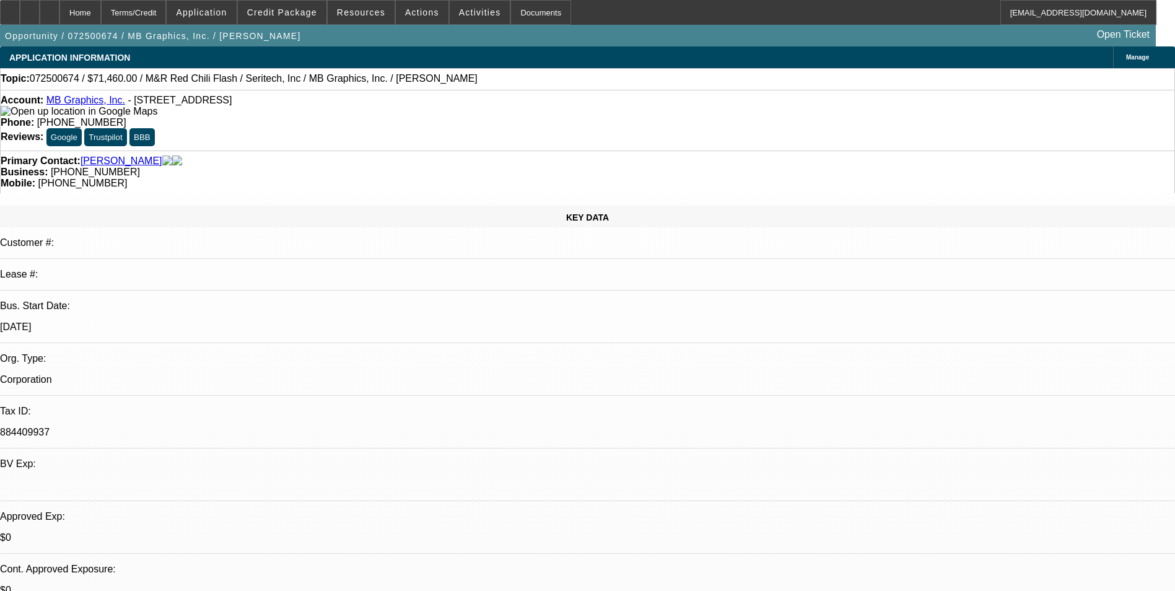
select select "5"
select select "1"
select select "5"
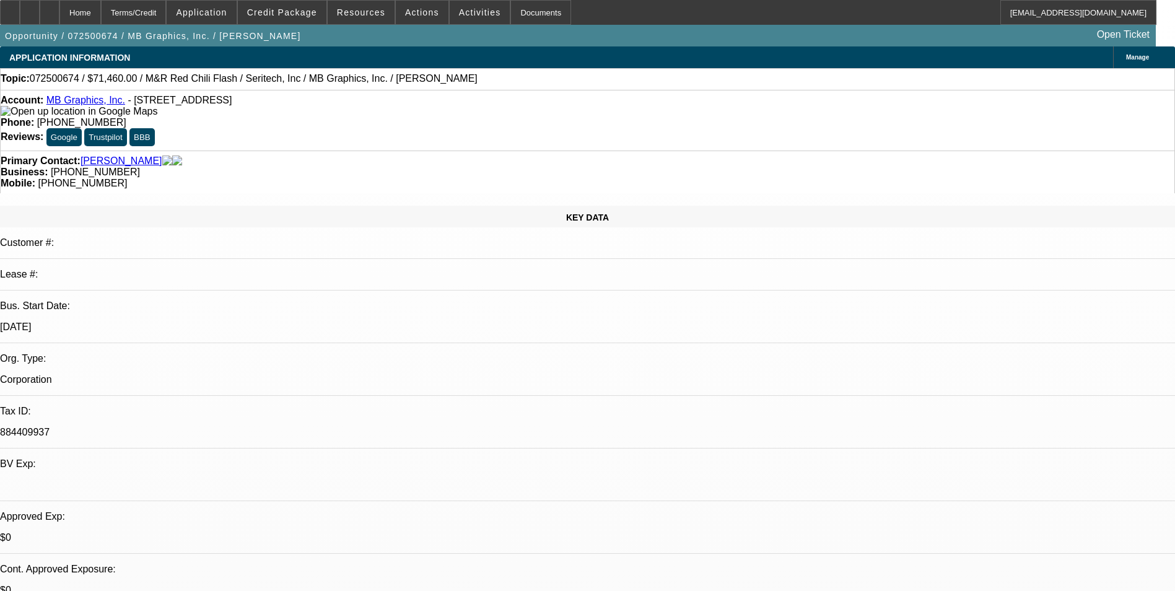
scroll to position [58, 0]
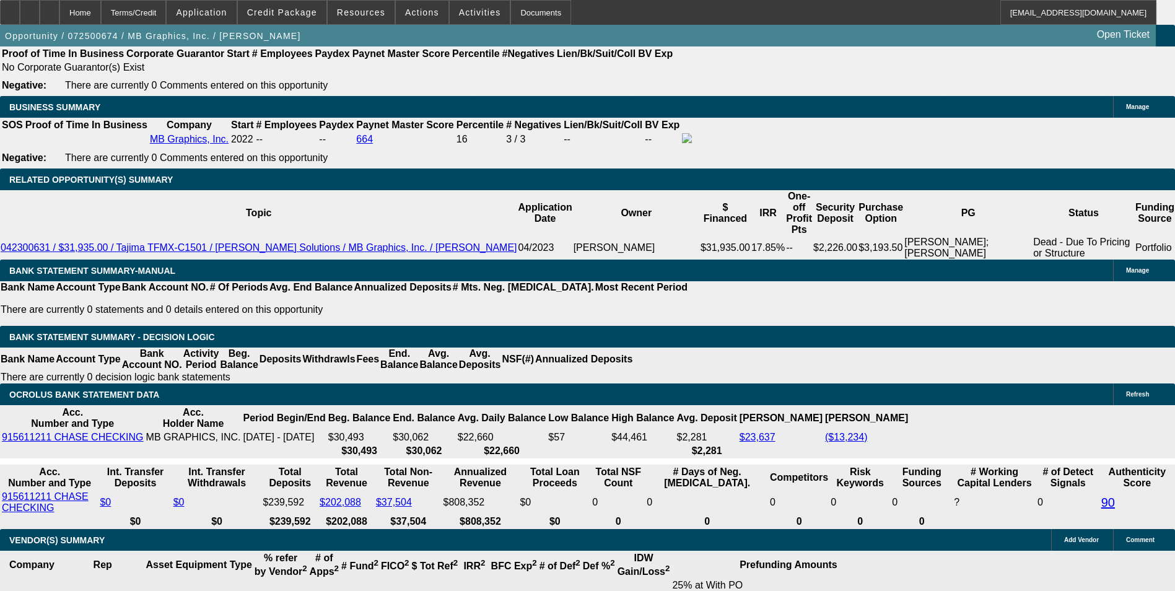
scroll to position [1983, 0]
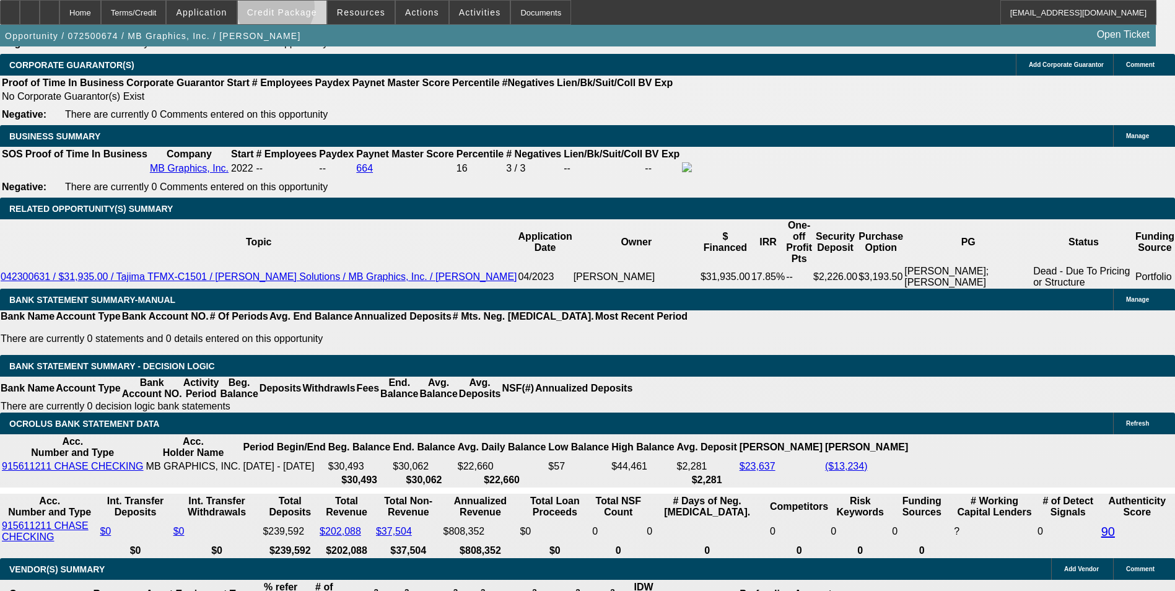
click at [295, 10] on span "Credit Package" at bounding box center [282, 12] width 70 height 10
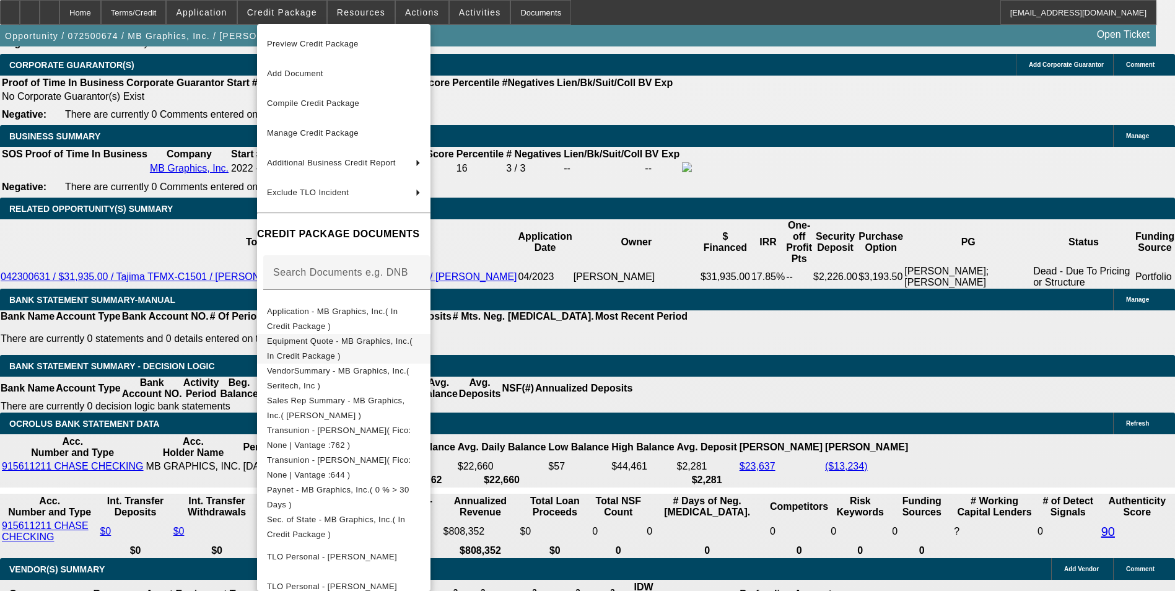
click at [392, 341] on span "Equipment Quote - MB Graphics, Inc.( In Credit Package )" at bounding box center [340, 348] width 146 height 24
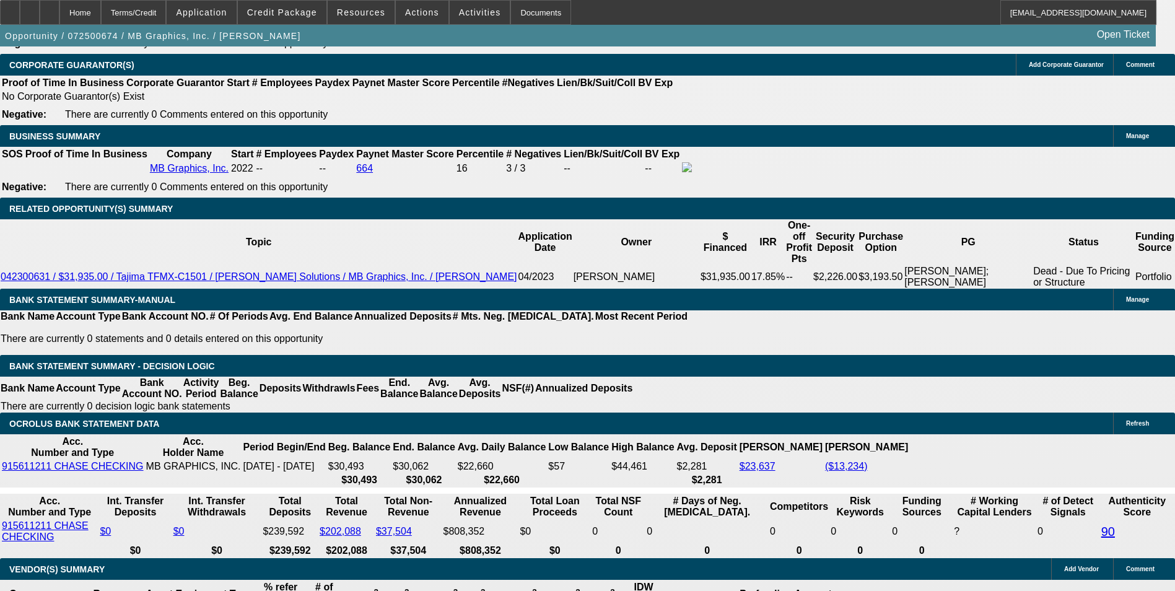
click at [291, 14] on span "Credit Package" at bounding box center [282, 12] width 70 height 10
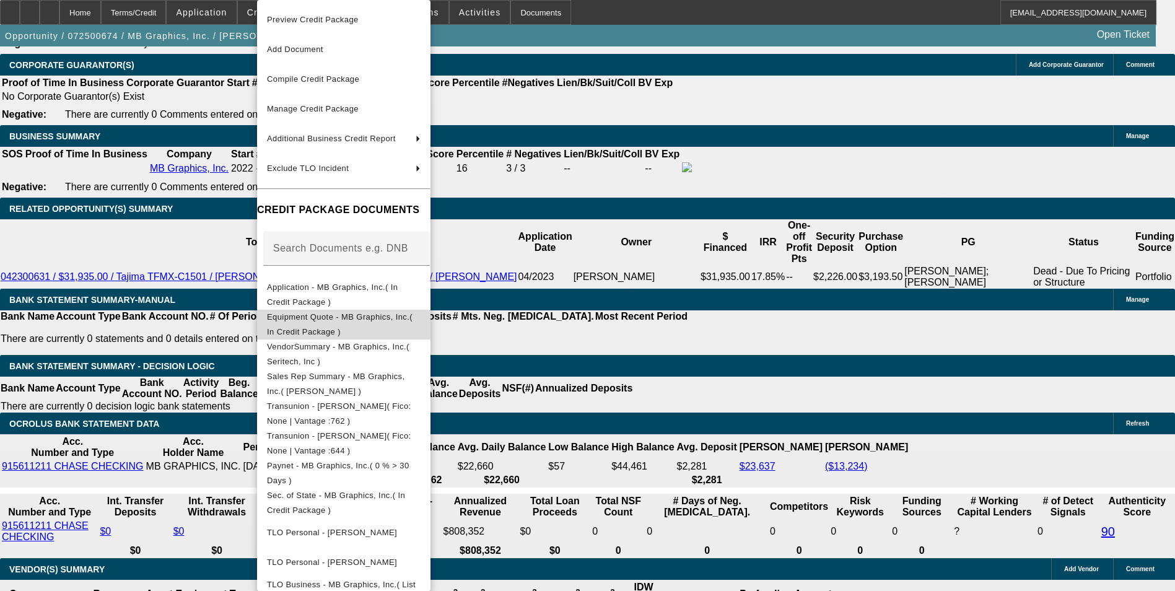
click at [394, 319] on span "Equipment Quote - MB Graphics, Inc.( In Credit Package )" at bounding box center [340, 324] width 146 height 24
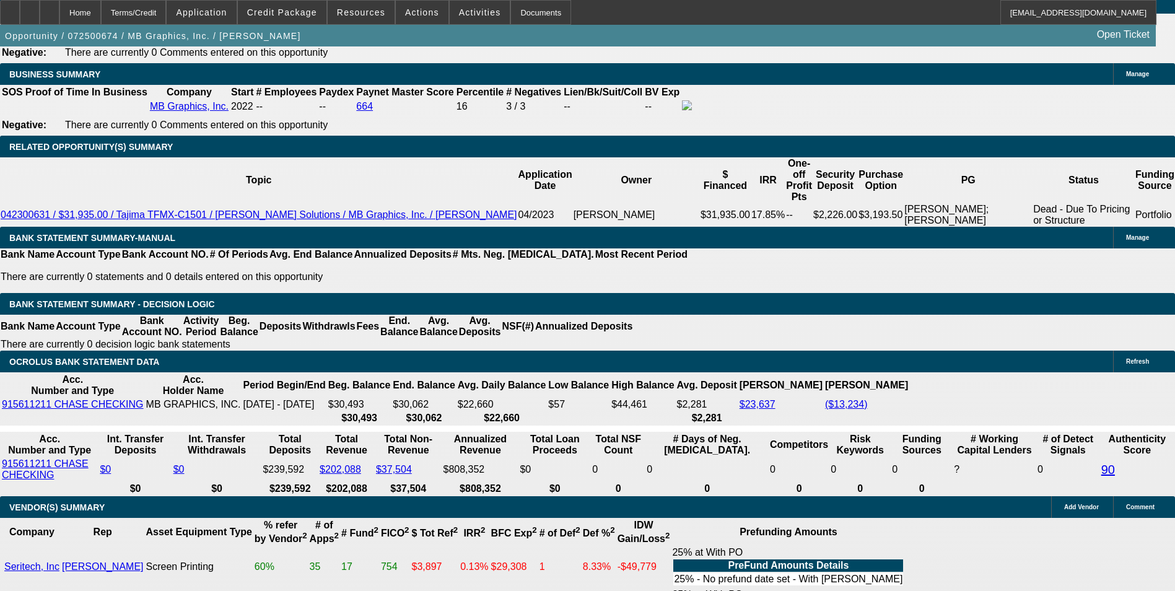
scroll to position [1983, 0]
